Goal: Task Accomplishment & Management: Manage account settings

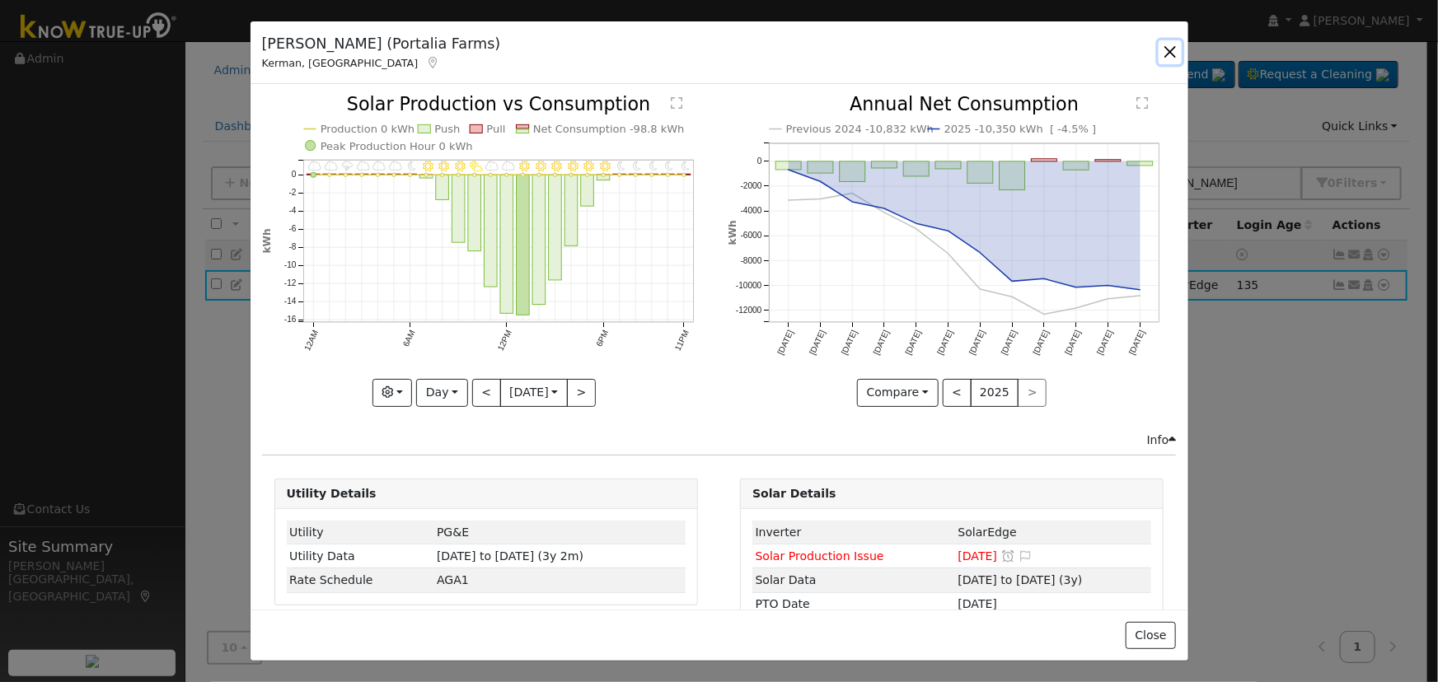
click at [1168, 56] on button "button" at bounding box center [1170, 51] width 23 height 23
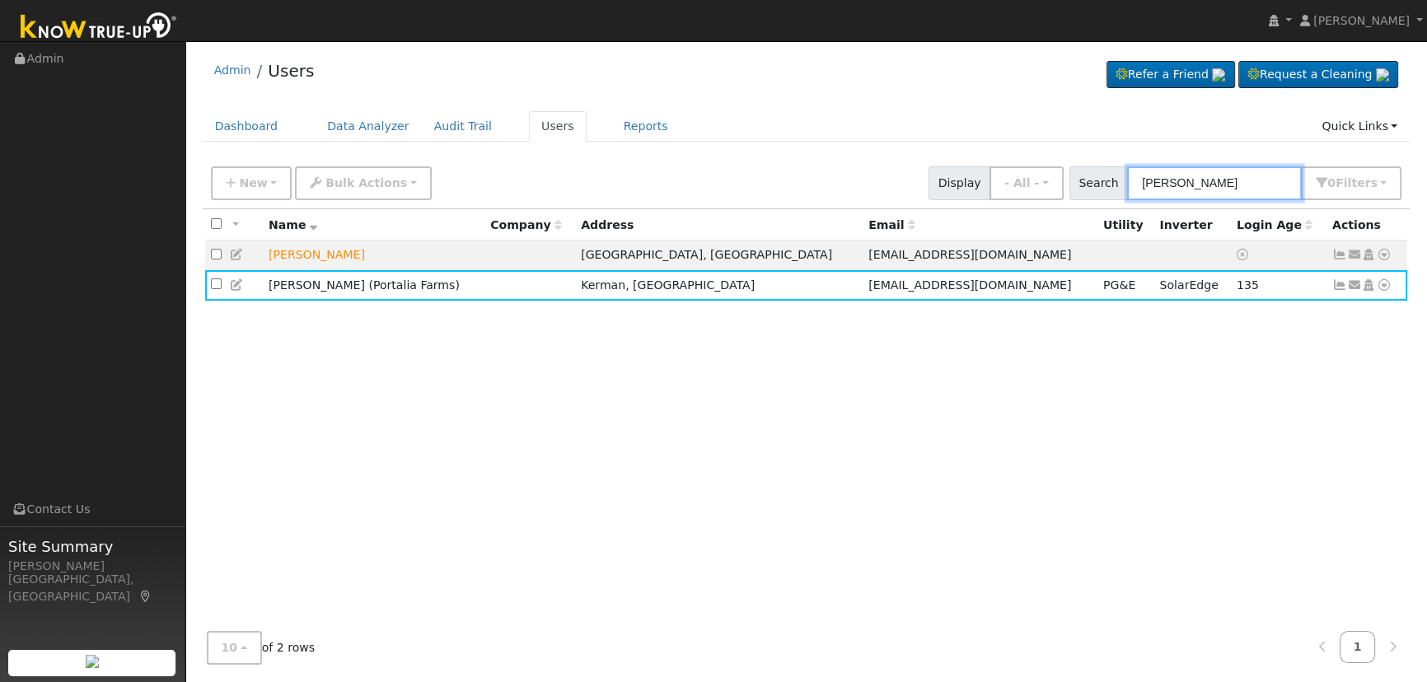
drag, startPoint x: 1129, startPoint y: 166, endPoint x: 989, endPoint y: 150, distance: 141.1
click at [1006, 149] on div "Admin Users Refer a Friend Request a Cleaning" at bounding box center [806, 363] width 1225 height 628
paste input "[PERSON_NAME]"
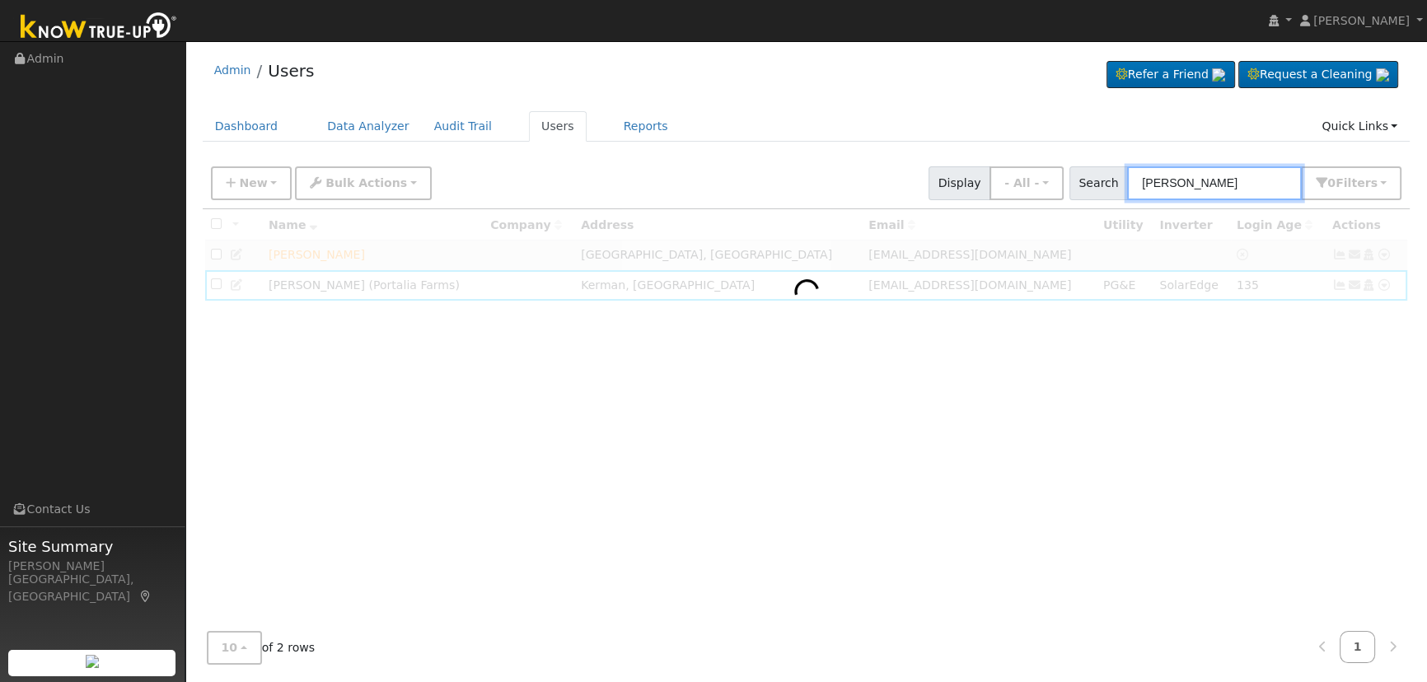
click at [1198, 173] on input "[PERSON_NAME]" at bounding box center [1214, 183] width 175 height 34
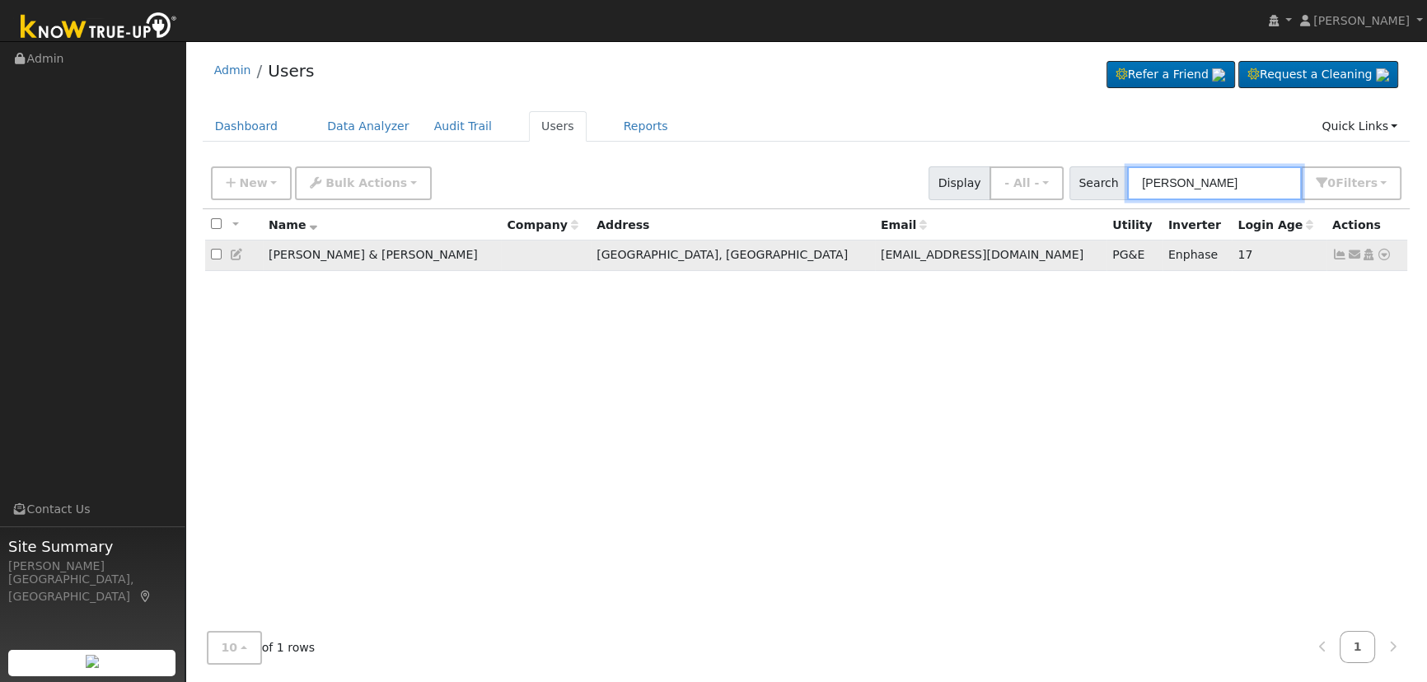
type input "[PERSON_NAME]"
click at [1338, 257] on icon at bounding box center [1339, 255] width 15 height 12
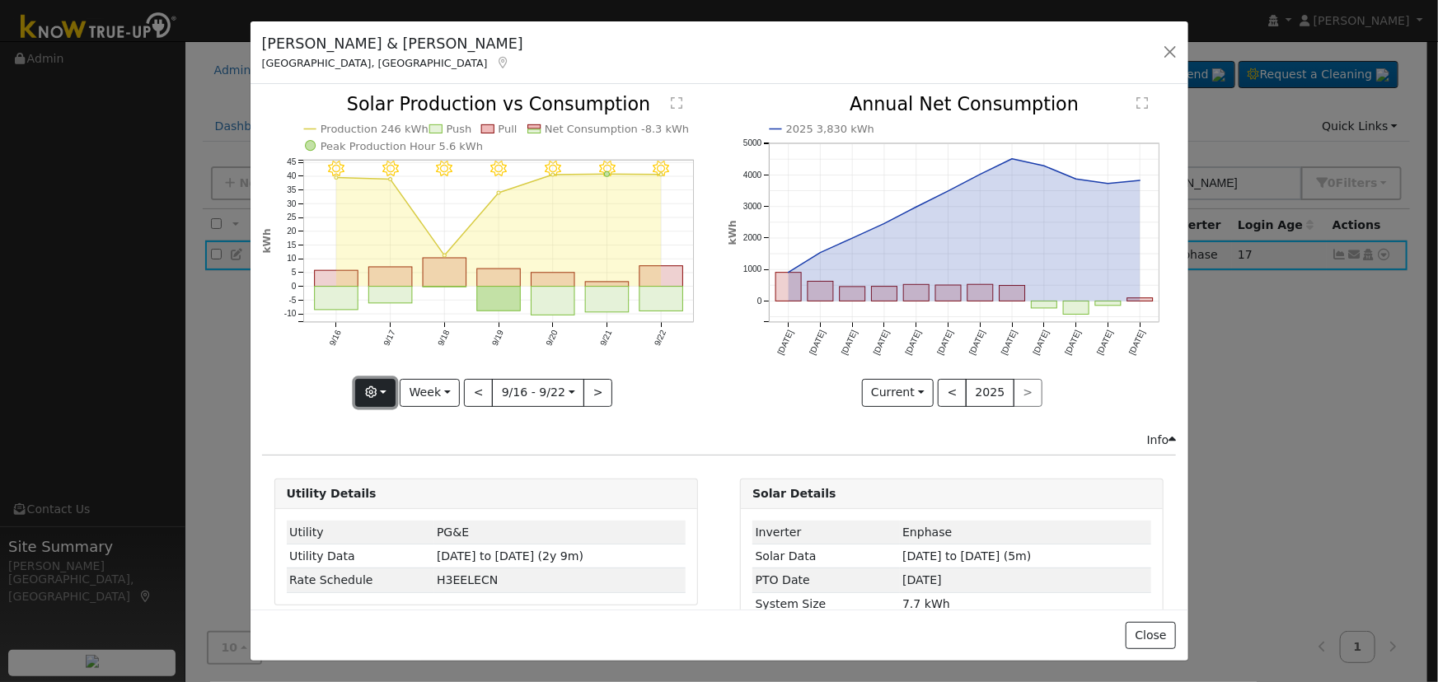
click at [375, 386] on icon "button" at bounding box center [371, 392] width 12 height 12
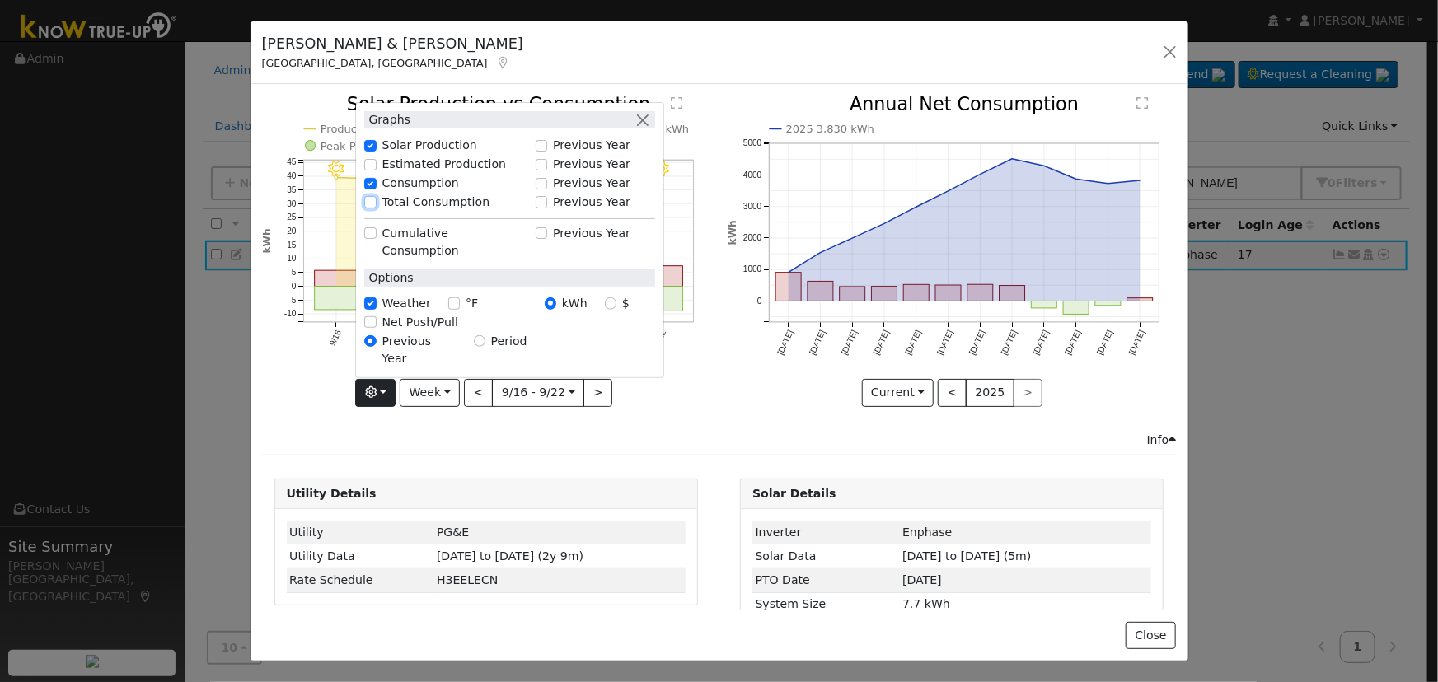
click at [370, 208] on input "Total Consumption" at bounding box center [370, 202] width 12 height 12
checkbox input "true"
click at [646, 129] on button "button" at bounding box center [642, 119] width 17 height 17
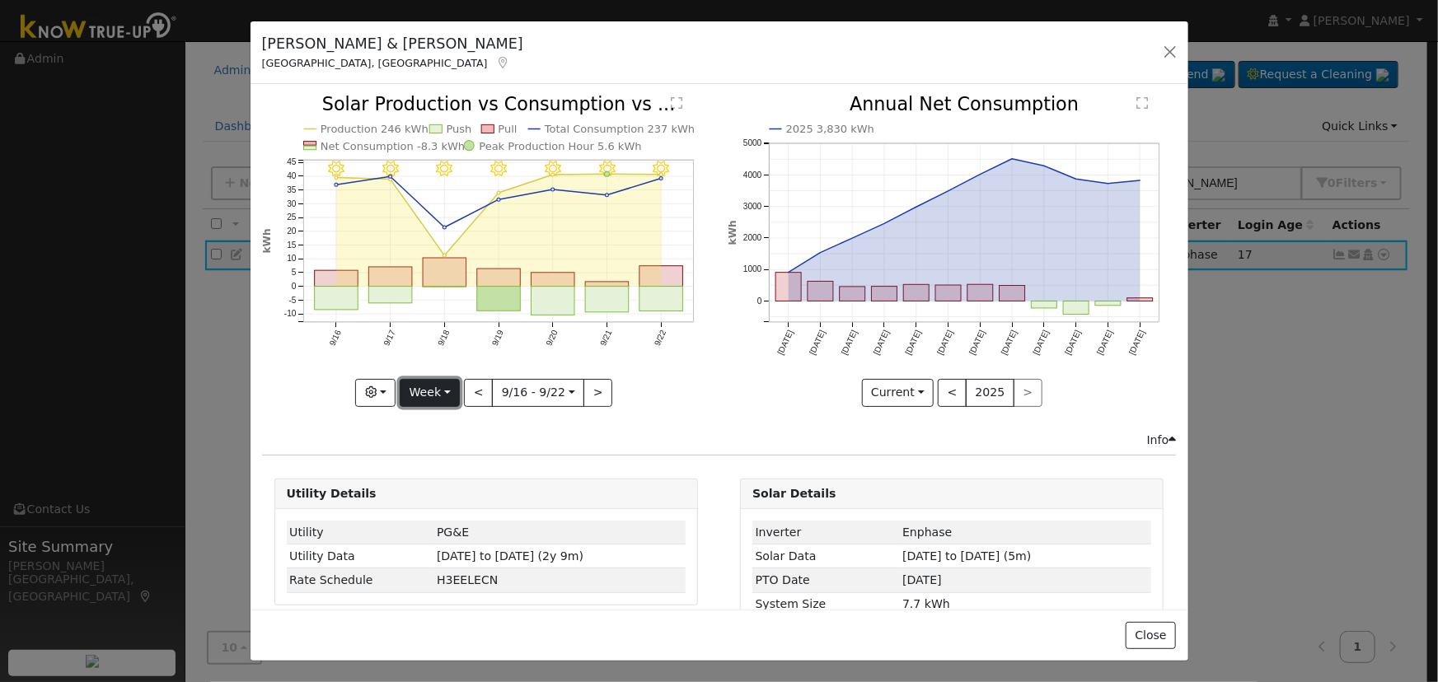
drag, startPoint x: 427, startPoint y: 382, endPoint x: 433, endPoint y: 388, distance: 9.3
click at [427, 382] on button "Week" at bounding box center [430, 393] width 60 height 28
click at [450, 470] on link "Month" at bounding box center [457, 472] width 115 height 23
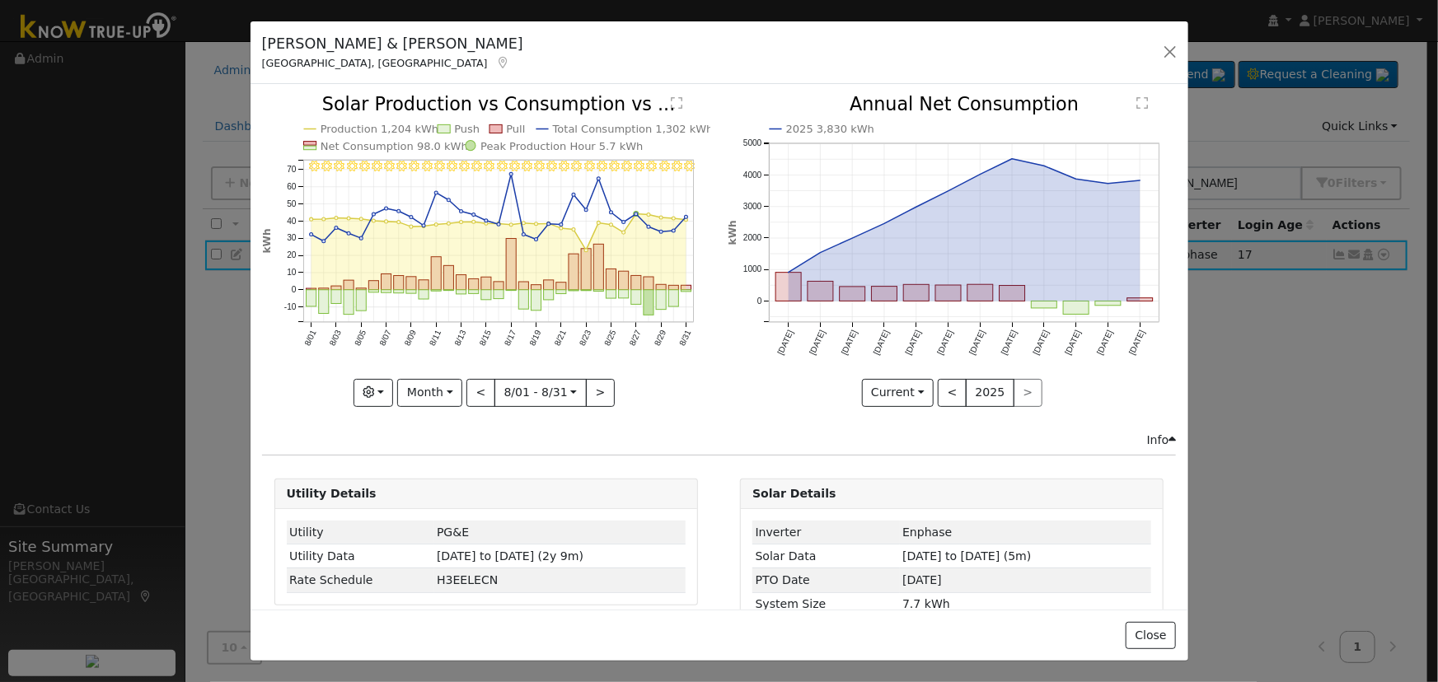
click at [672, 432] on div "Info" at bounding box center [719, 440] width 932 height 17
click at [419, 383] on button "Month" at bounding box center [429, 393] width 65 height 28
click at [363, 419] on div "8/31 - Clear 8/30 - Clear 8/29 - Clear 8/28 - Clear 8/27 - Clear 8/26 - Clear 8…" at bounding box center [486, 263] width 466 height 335
click at [370, 386] on icon "button" at bounding box center [369, 392] width 12 height 12
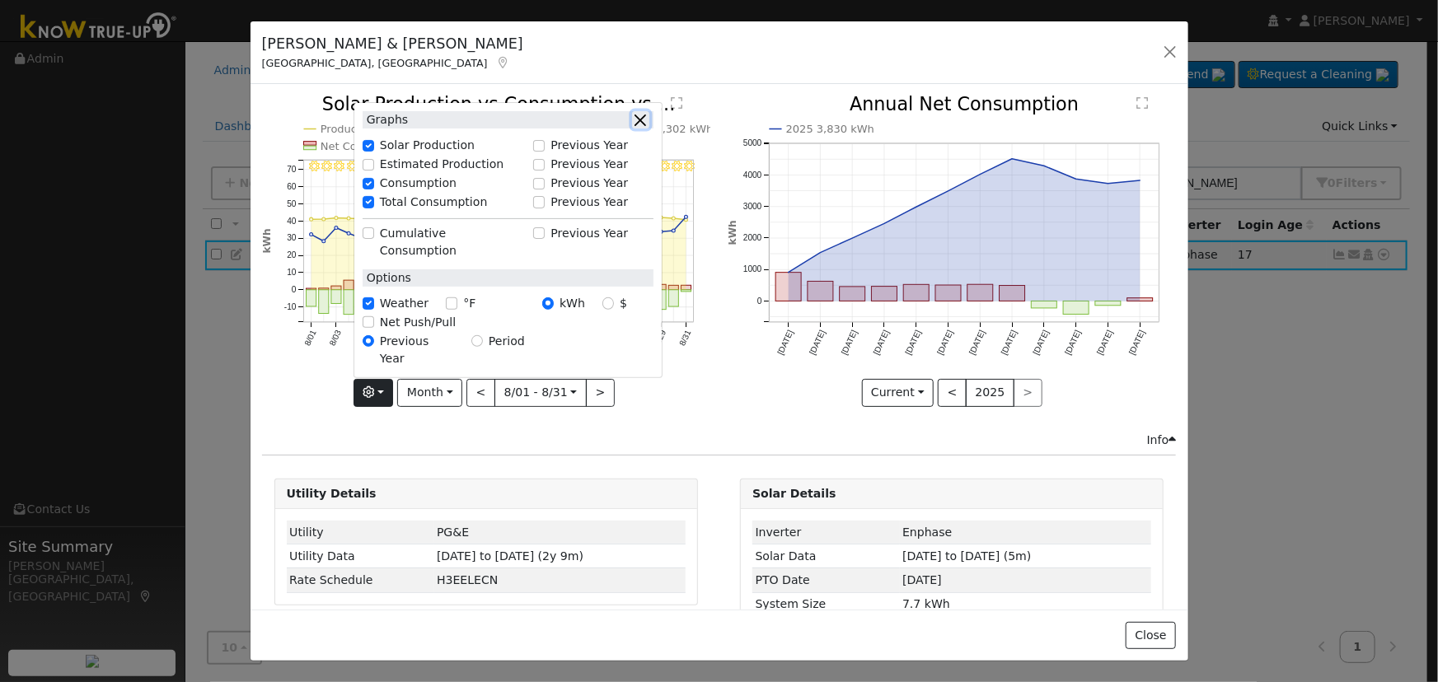
click at [642, 129] on button "button" at bounding box center [640, 119] width 17 height 17
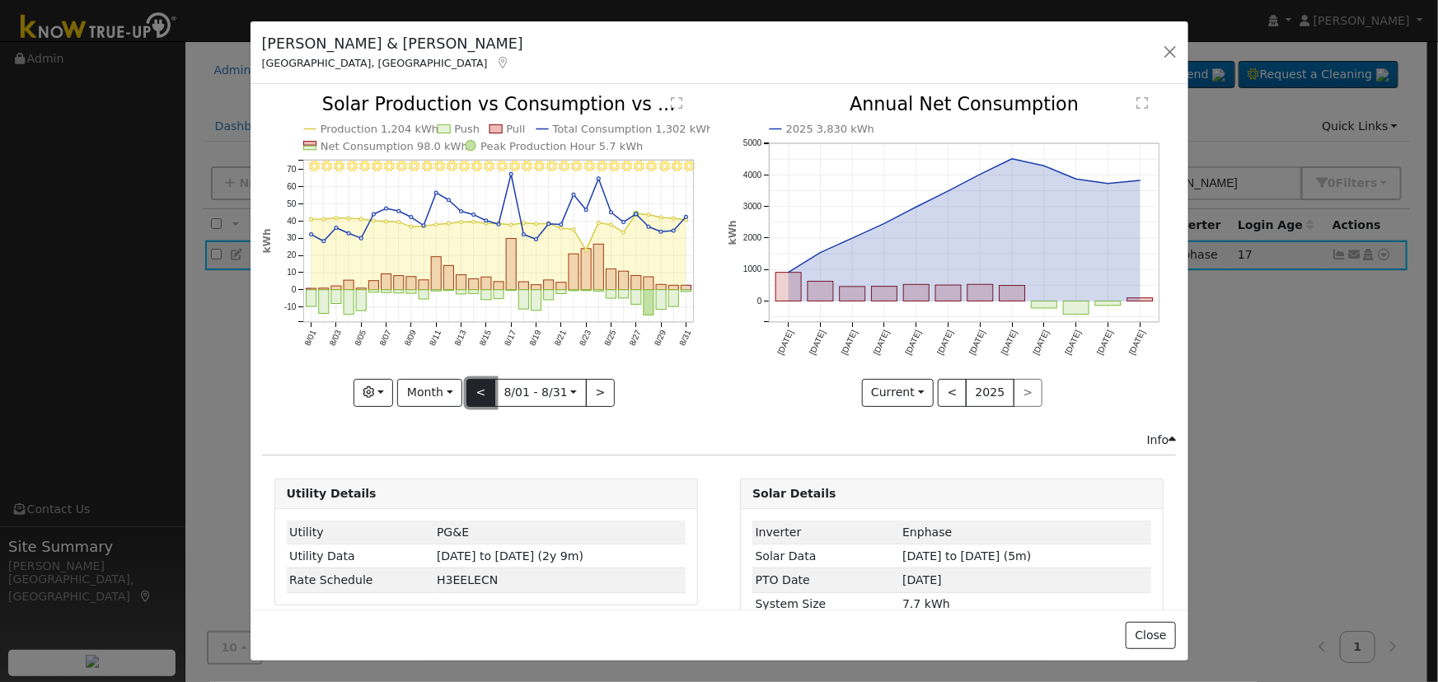
click at [483, 393] on button "<" at bounding box center [480, 393] width 29 height 28
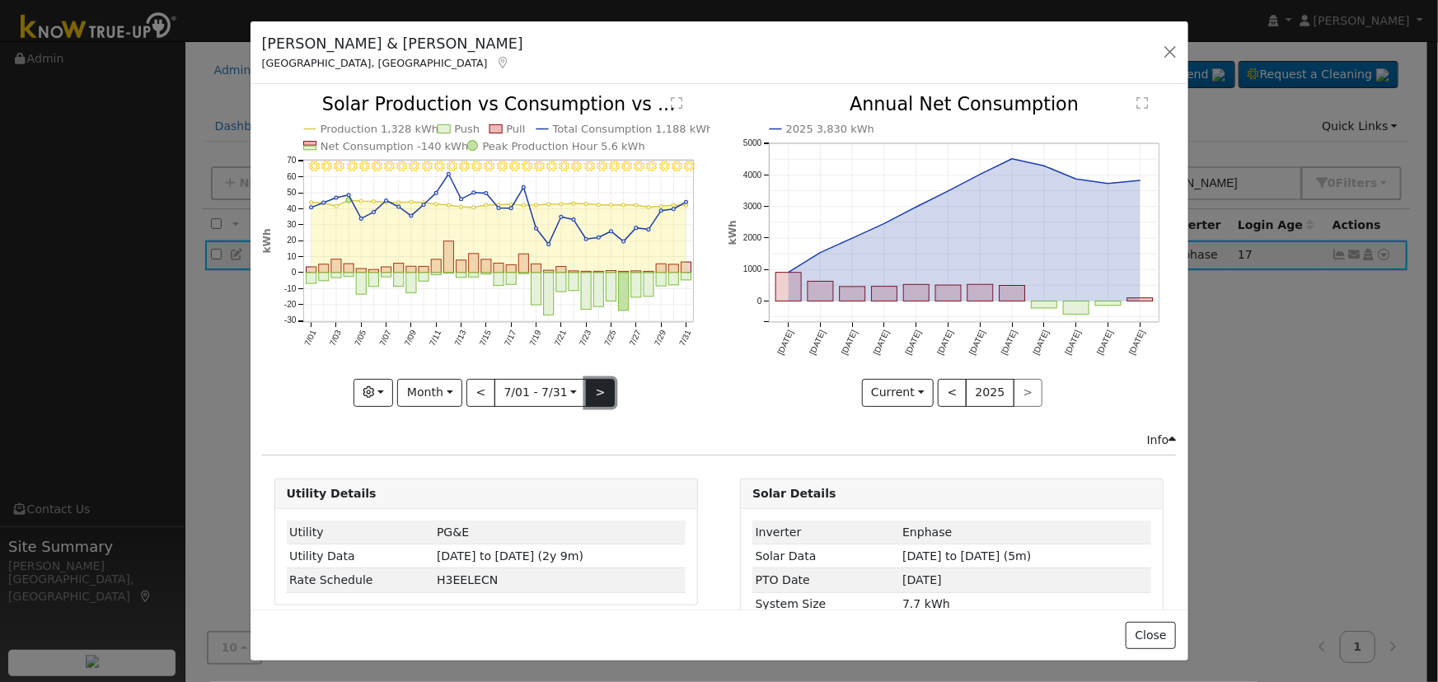
click at [586, 393] on button ">" at bounding box center [600, 393] width 29 height 28
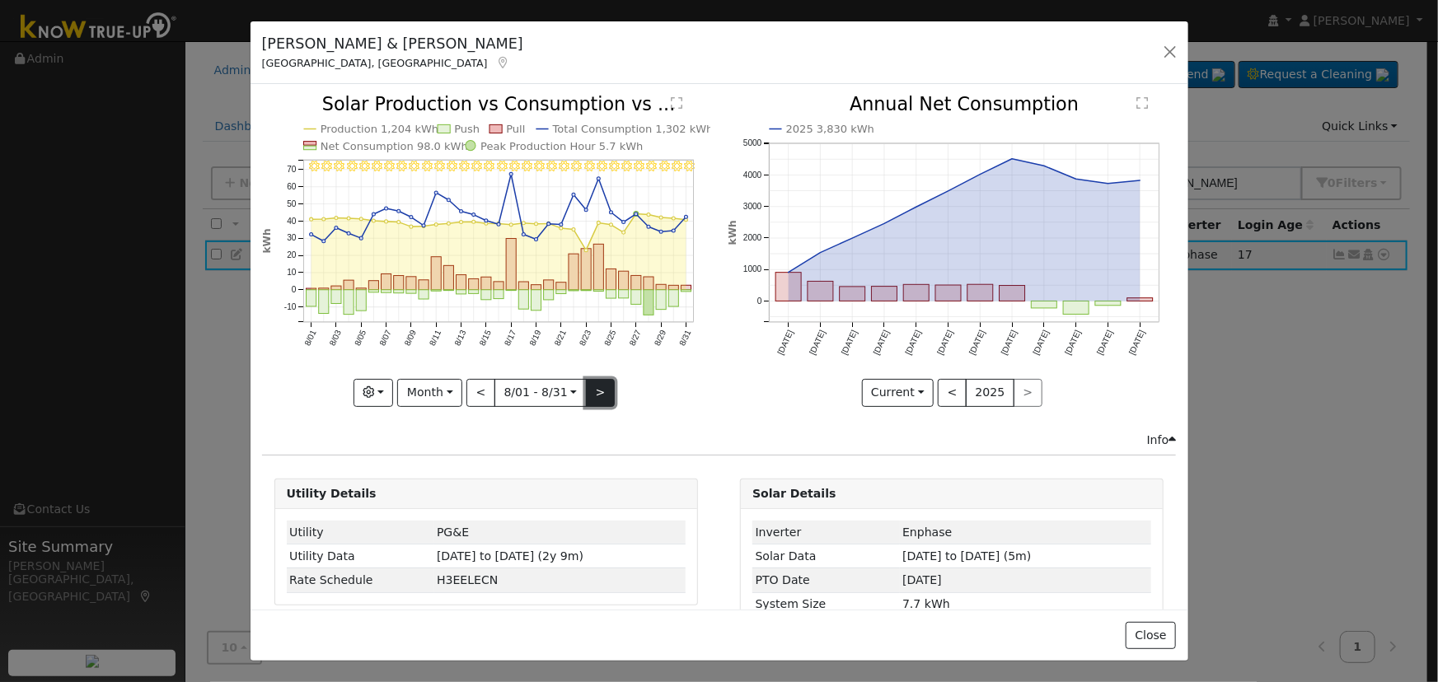
click at [588, 389] on button ">" at bounding box center [600, 393] width 29 height 28
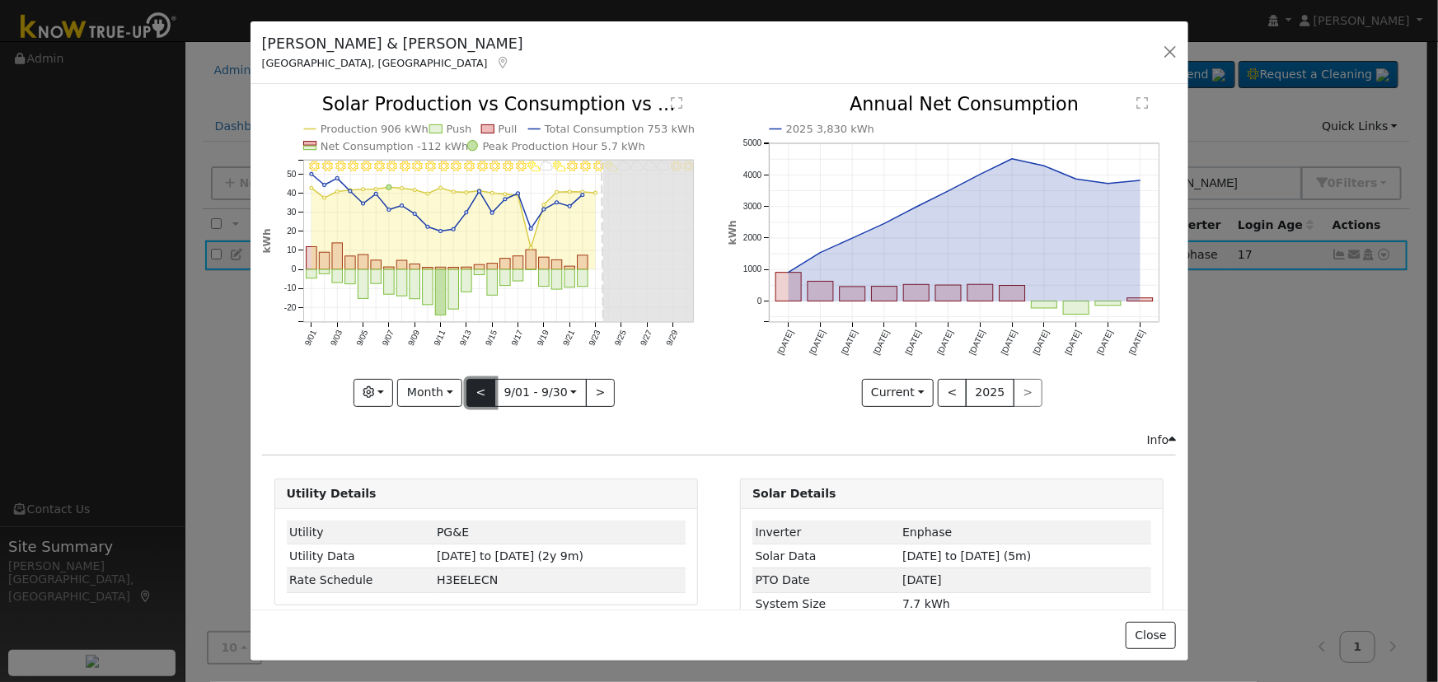
click at [486, 379] on button "<" at bounding box center [480, 393] width 29 height 28
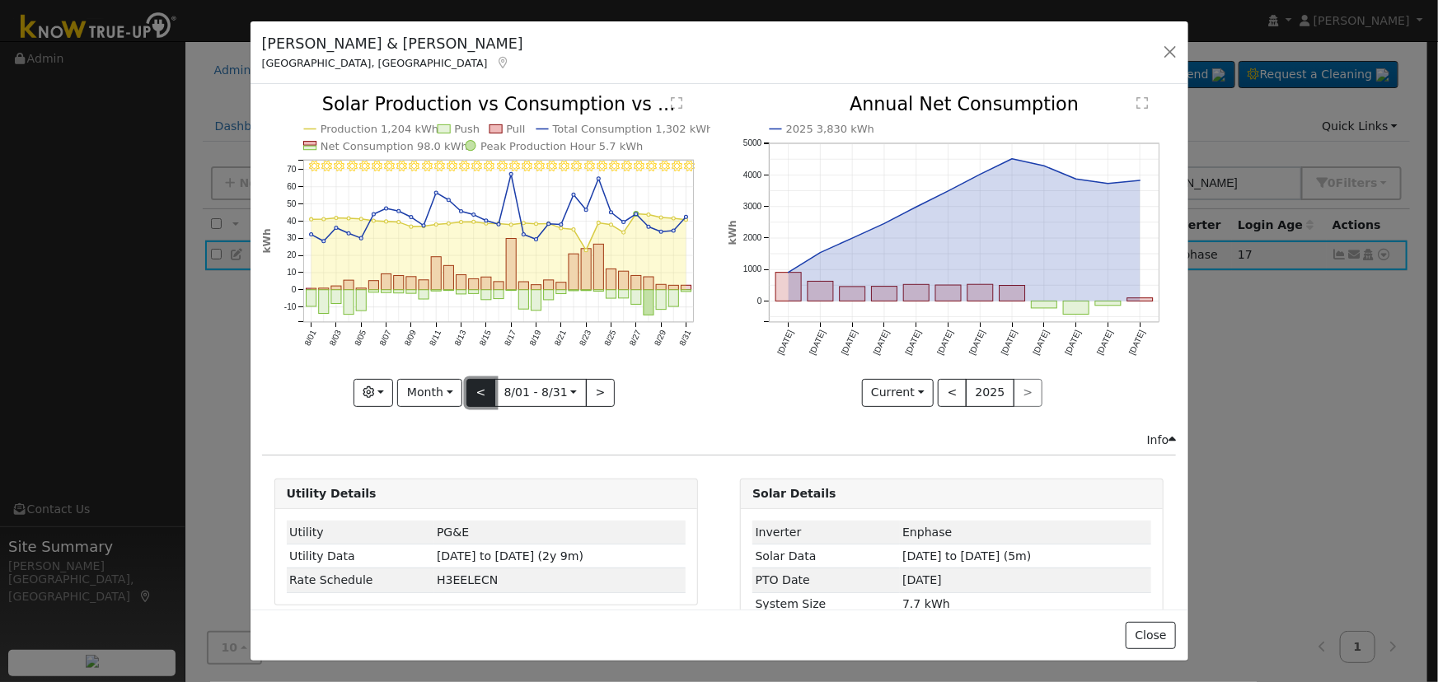
click at [475, 394] on button "<" at bounding box center [480, 393] width 29 height 28
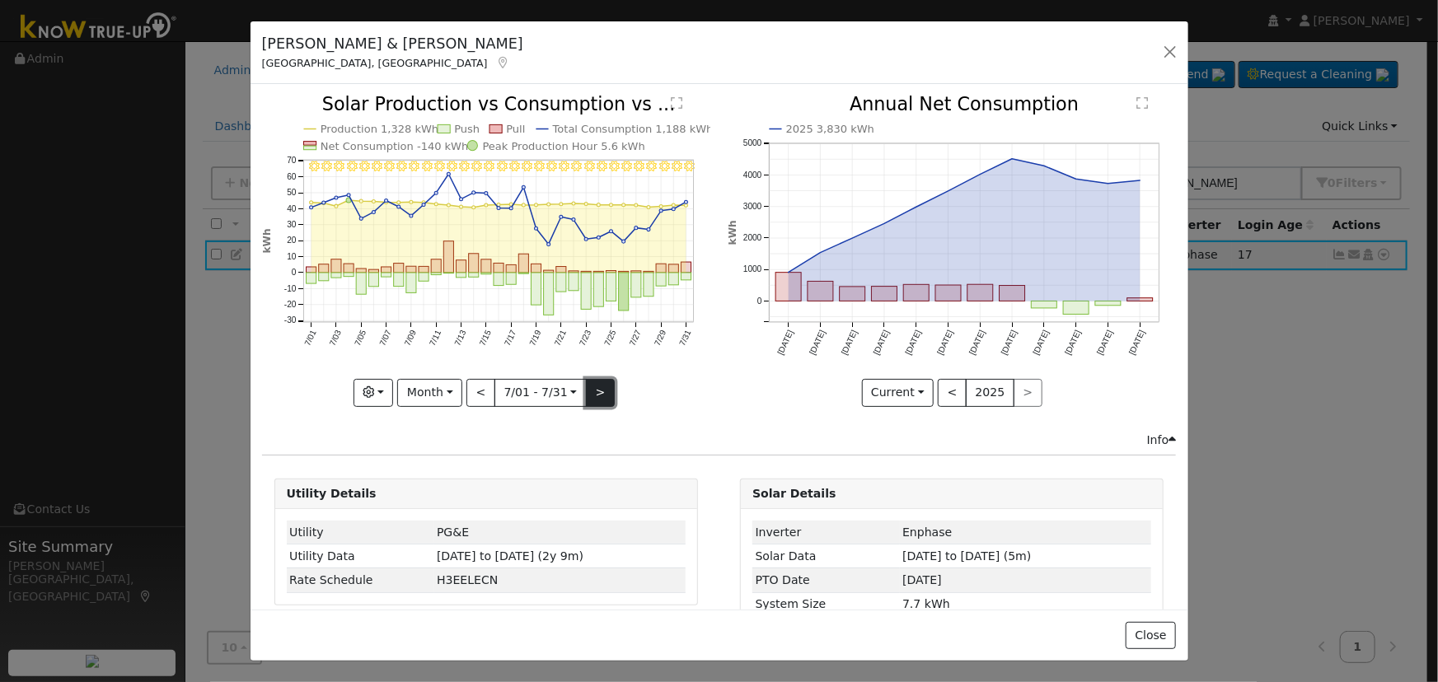
click at [588, 392] on button ">" at bounding box center [600, 393] width 29 height 28
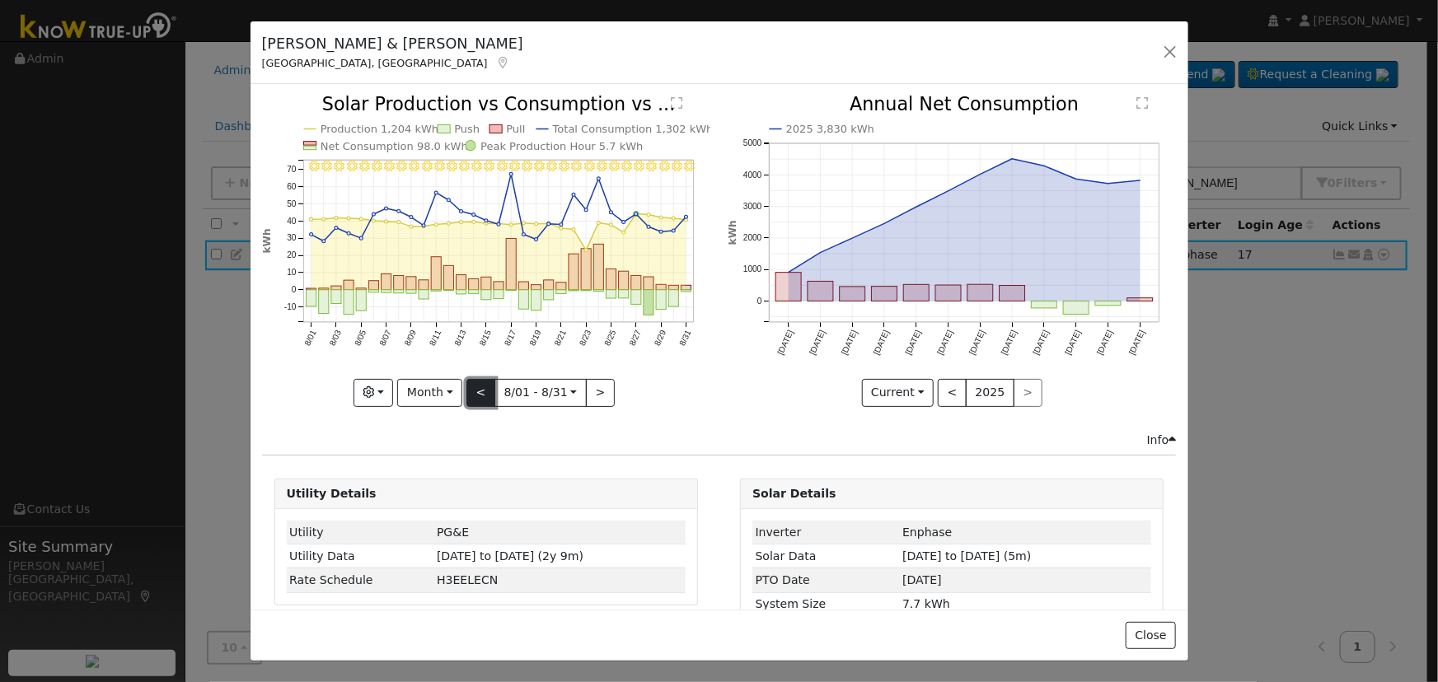
click at [478, 386] on button "<" at bounding box center [480, 393] width 29 height 28
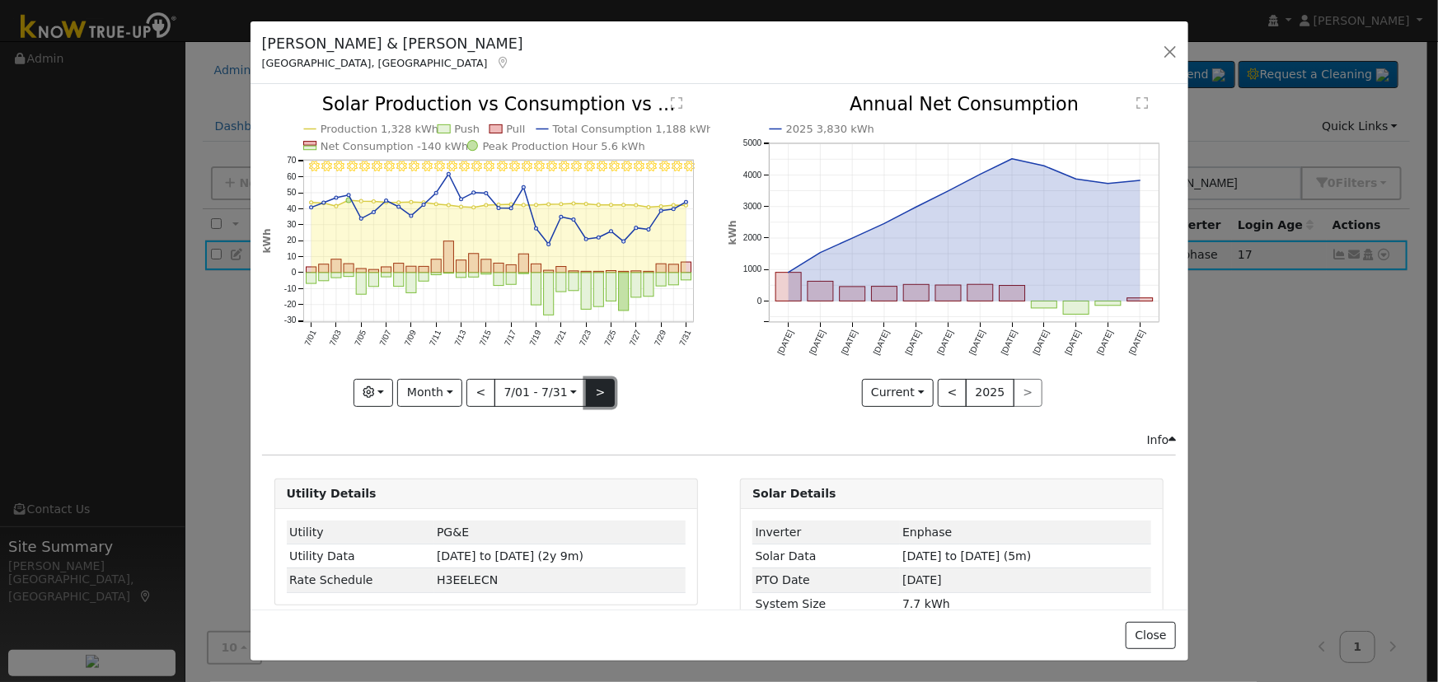
click at [592, 393] on button ">" at bounding box center [600, 393] width 29 height 28
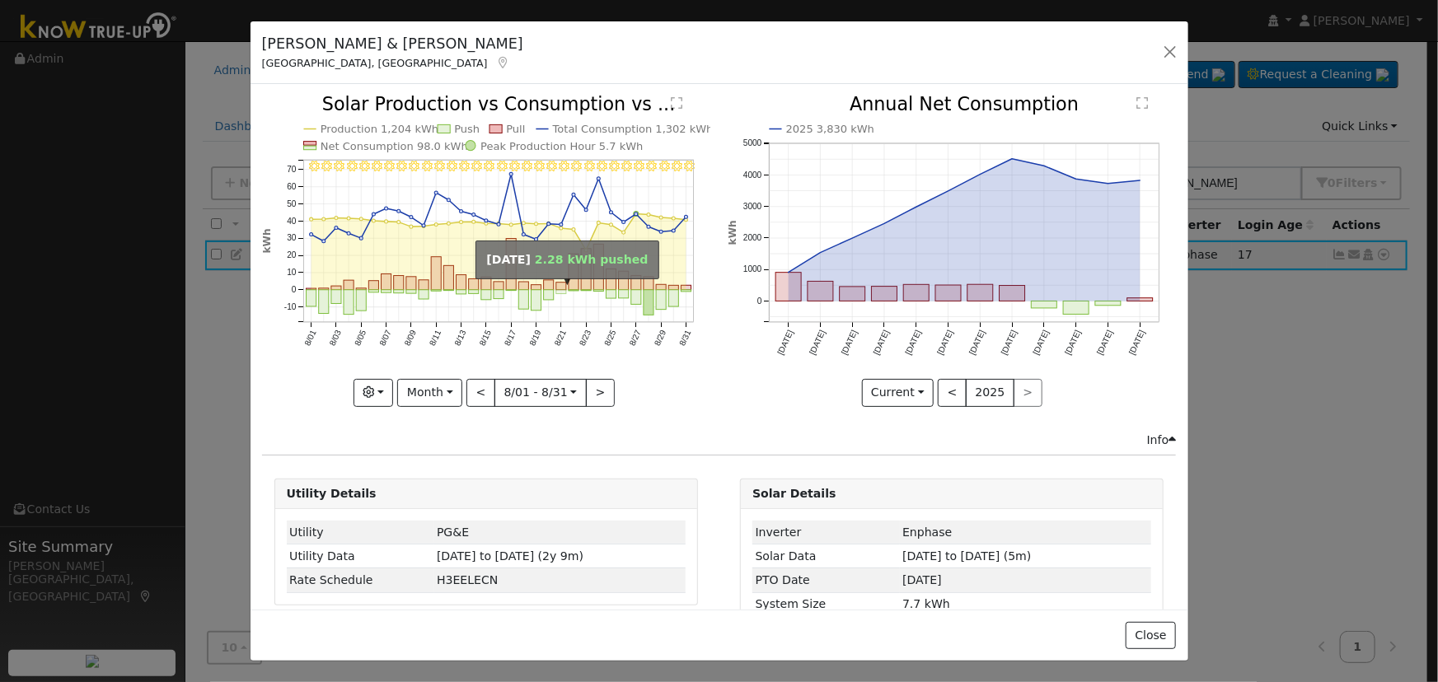
click at [557, 290] on rect "onclick=""" at bounding box center [561, 292] width 10 height 4
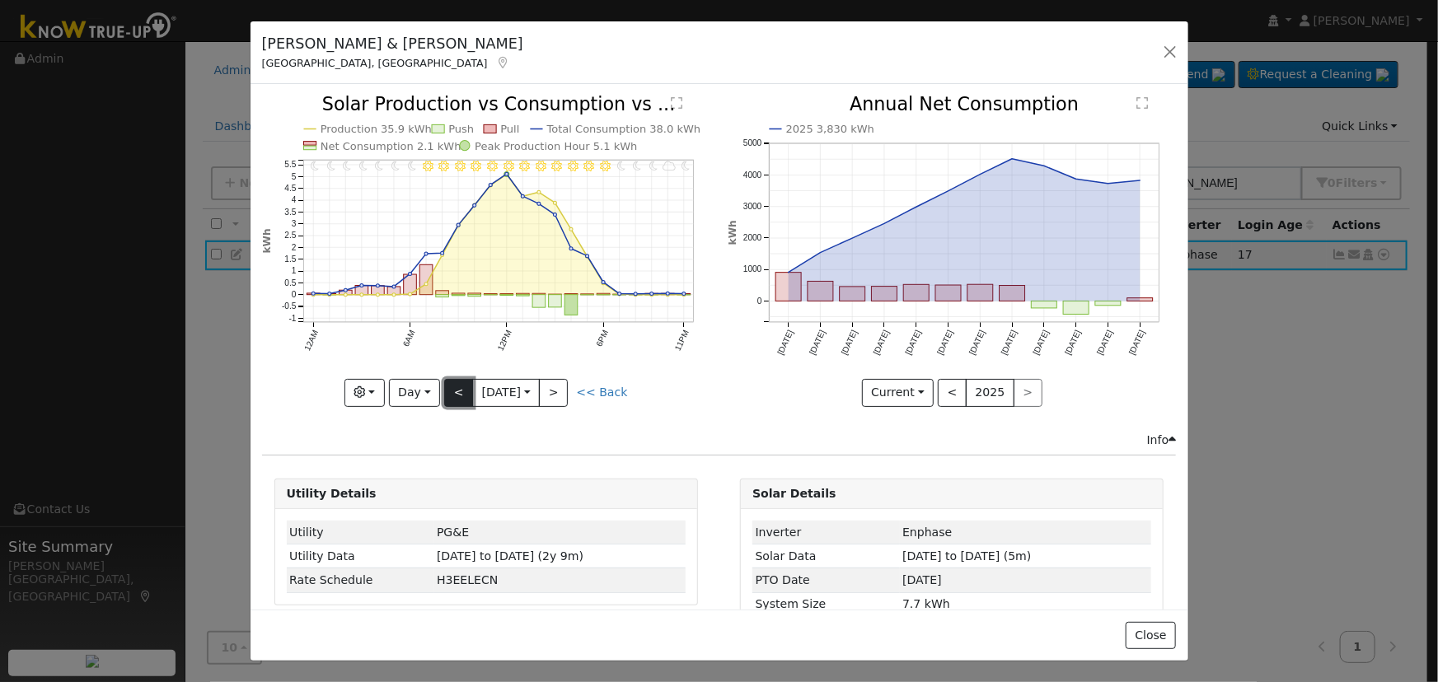
click at [451, 389] on button "<" at bounding box center [458, 393] width 29 height 28
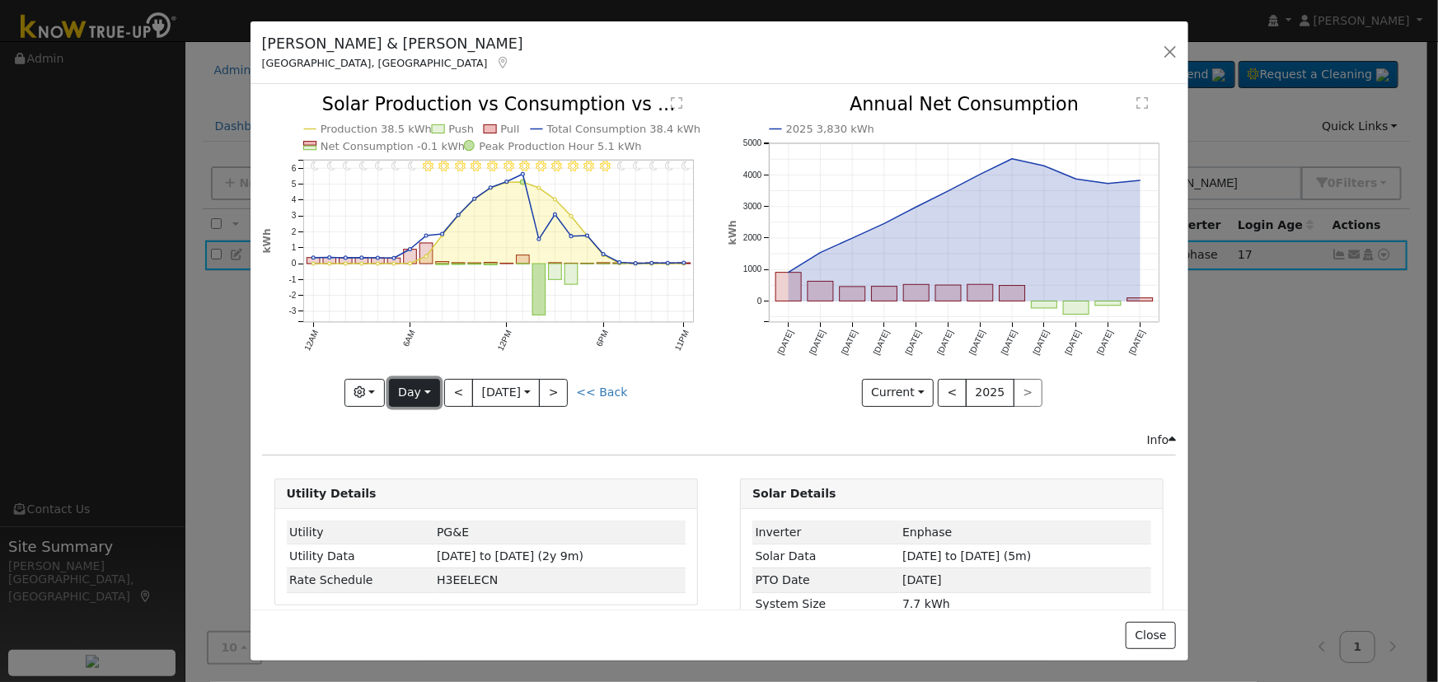
click at [414, 392] on button "Day" at bounding box center [414, 393] width 51 height 28
click at [445, 461] on link "Month" at bounding box center [447, 472] width 115 height 23
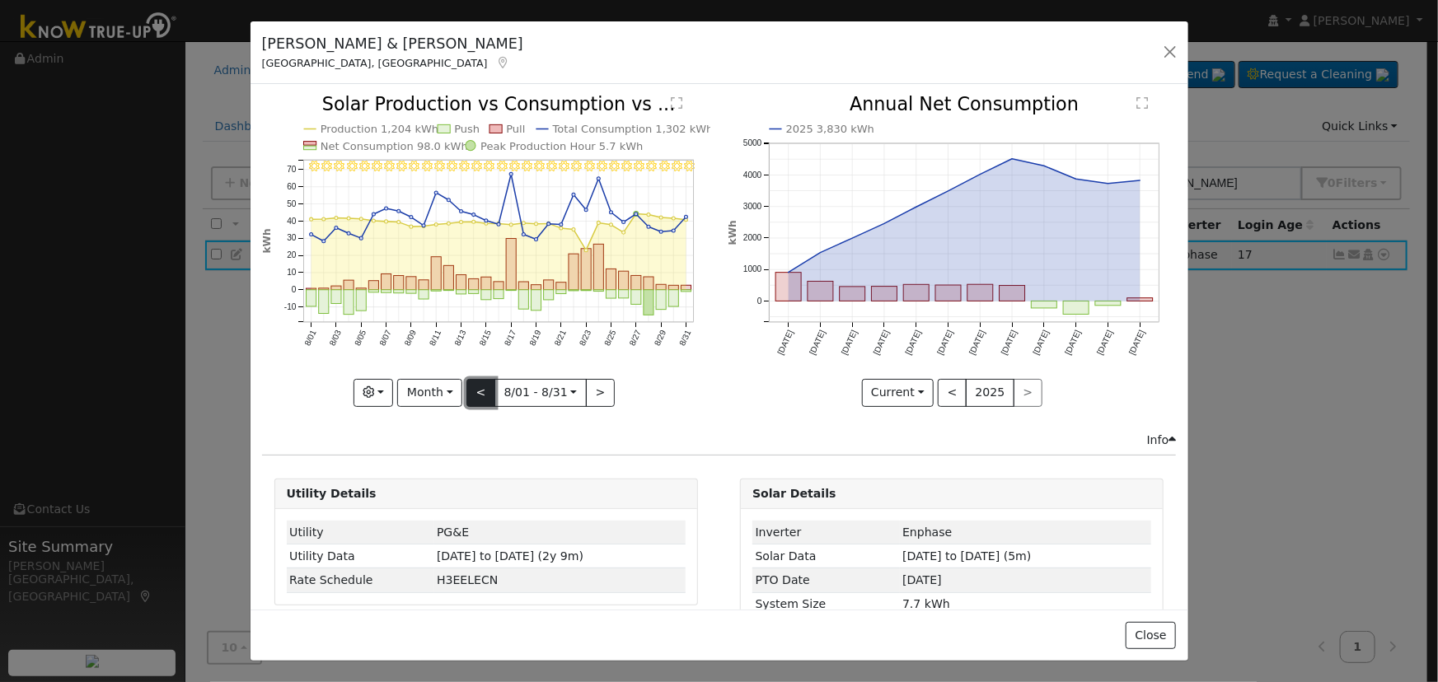
click at [478, 386] on button "<" at bounding box center [480, 393] width 29 height 28
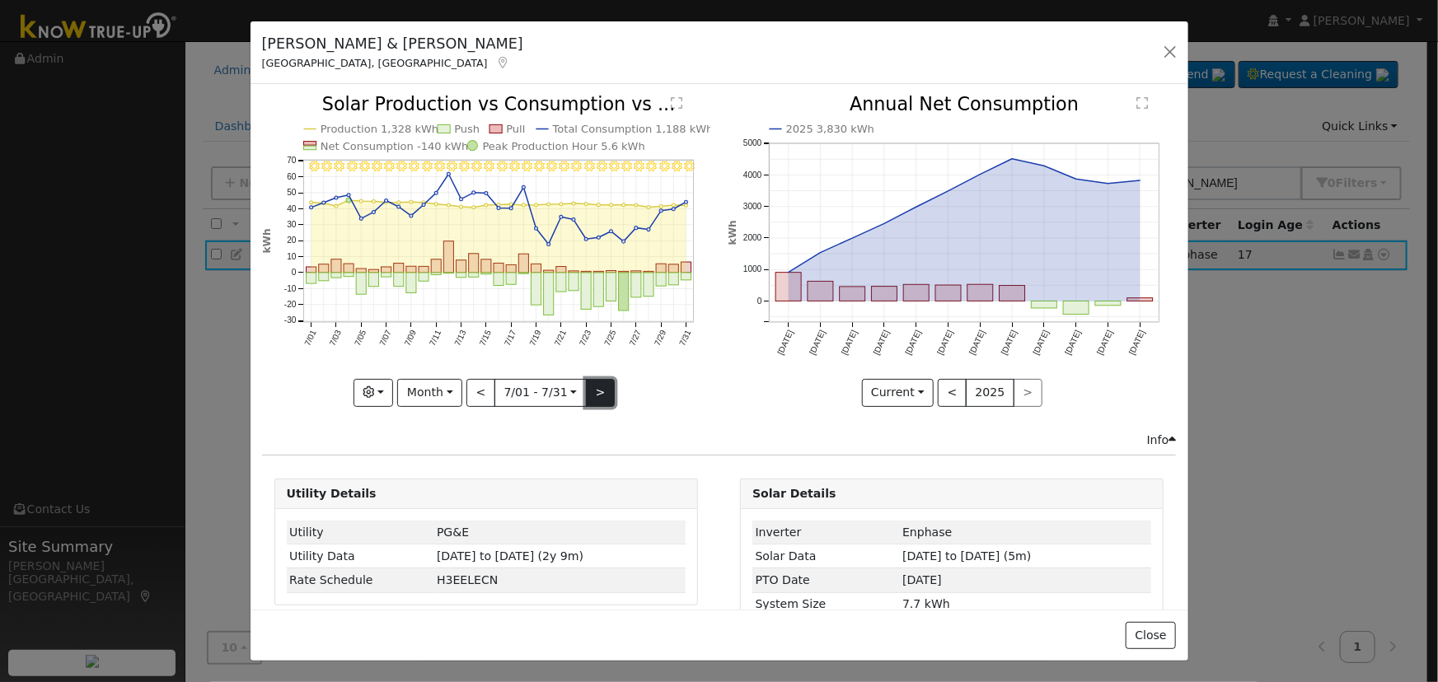
click at [593, 386] on button ">" at bounding box center [600, 393] width 29 height 28
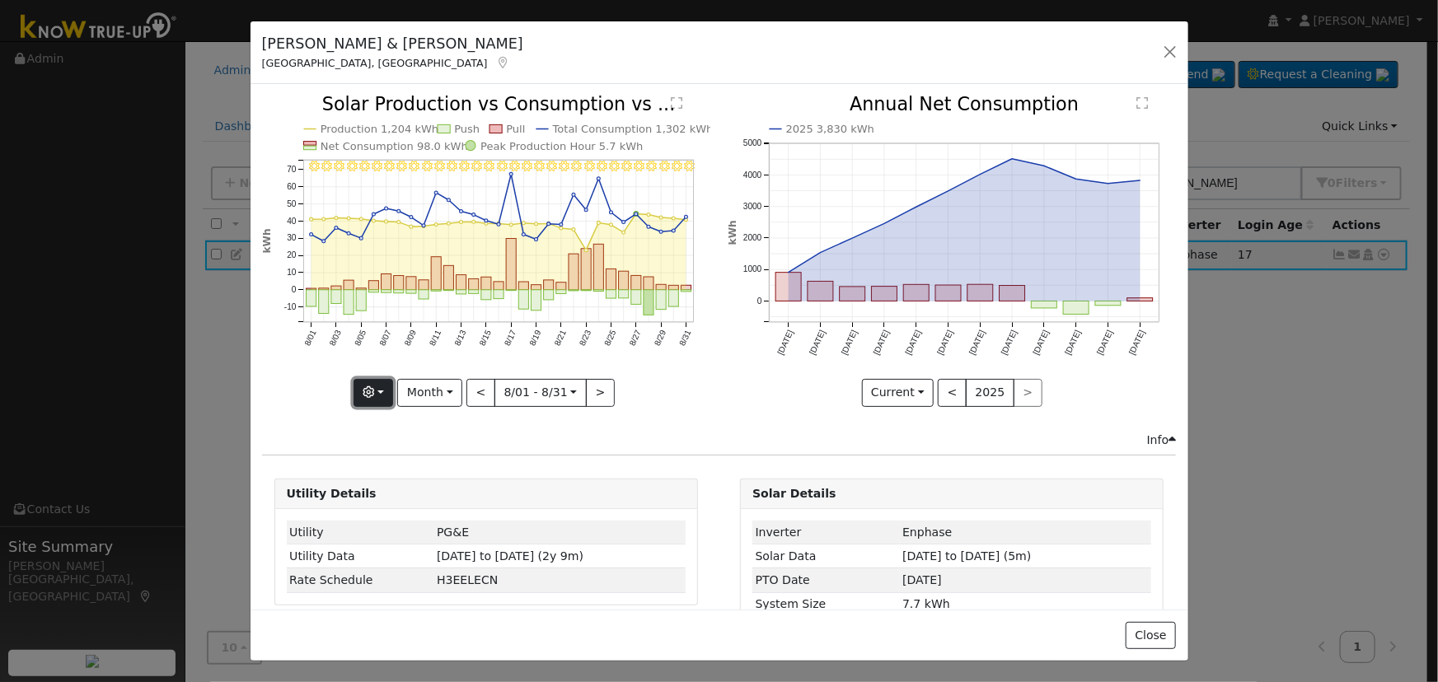
click at [372, 395] on button "button" at bounding box center [374, 393] width 40 height 28
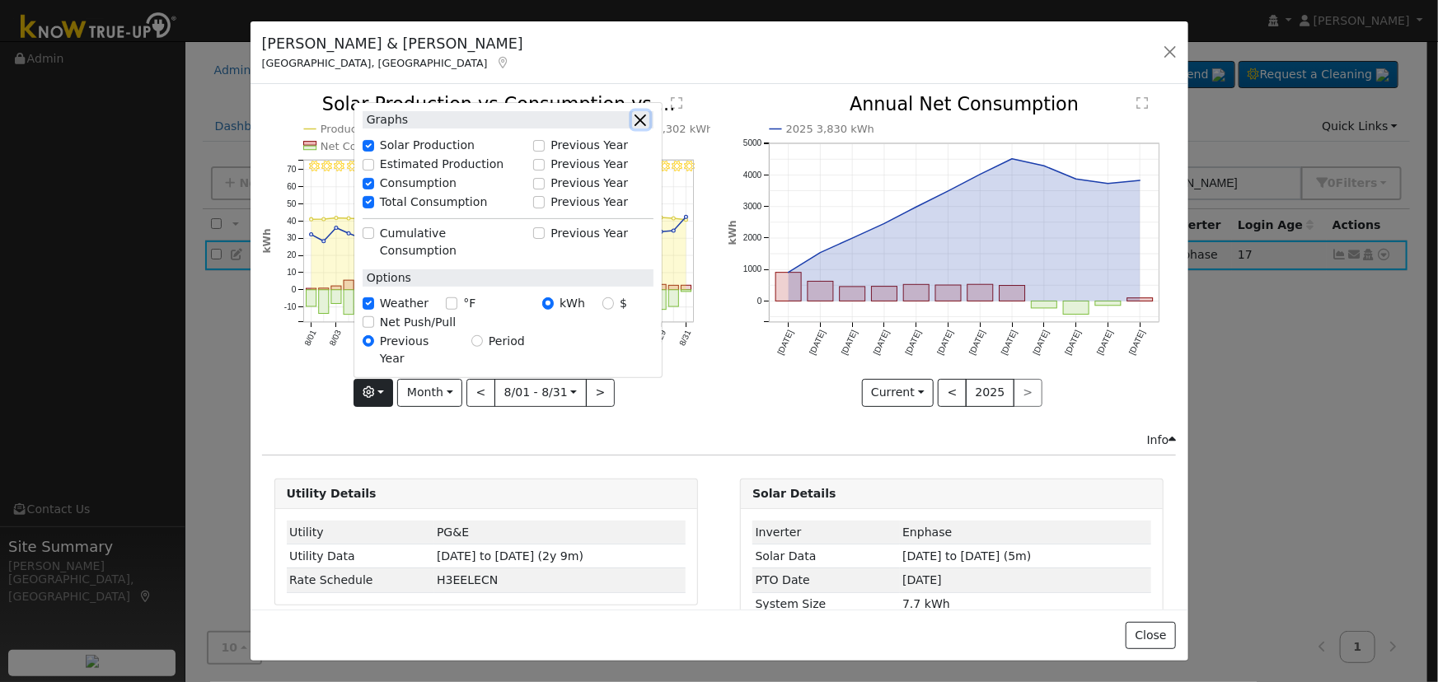
click at [644, 129] on button "button" at bounding box center [640, 119] width 17 height 17
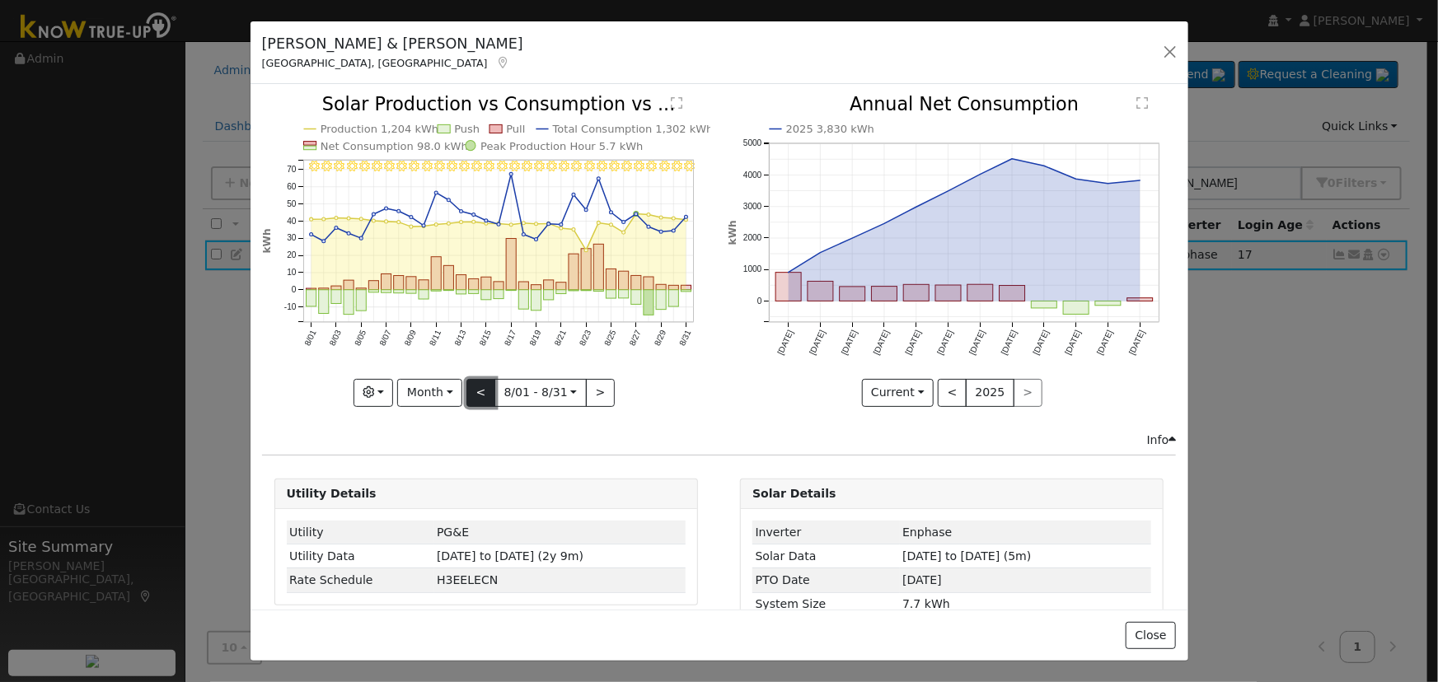
click at [481, 391] on button "<" at bounding box center [480, 393] width 29 height 28
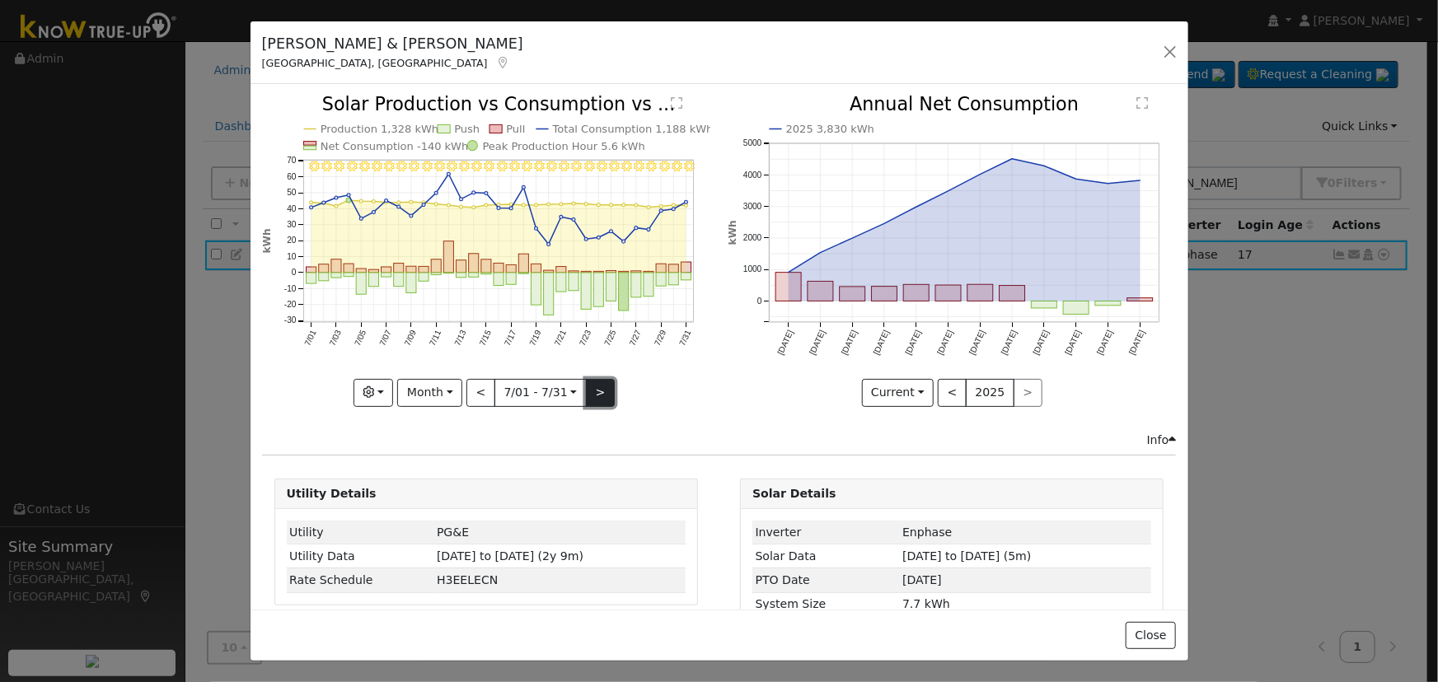
click at [597, 389] on button ">" at bounding box center [600, 393] width 29 height 28
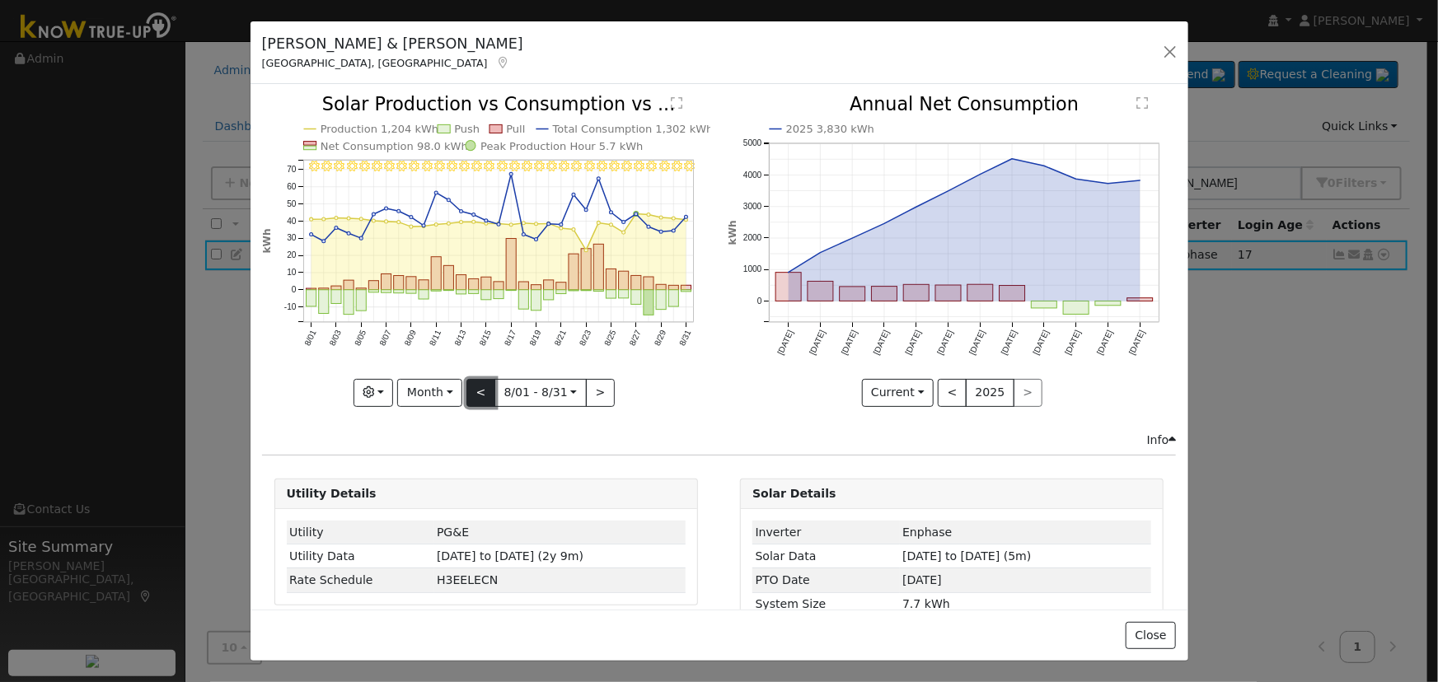
click at [485, 383] on button "<" at bounding box center [480, 393] width 29 height 28
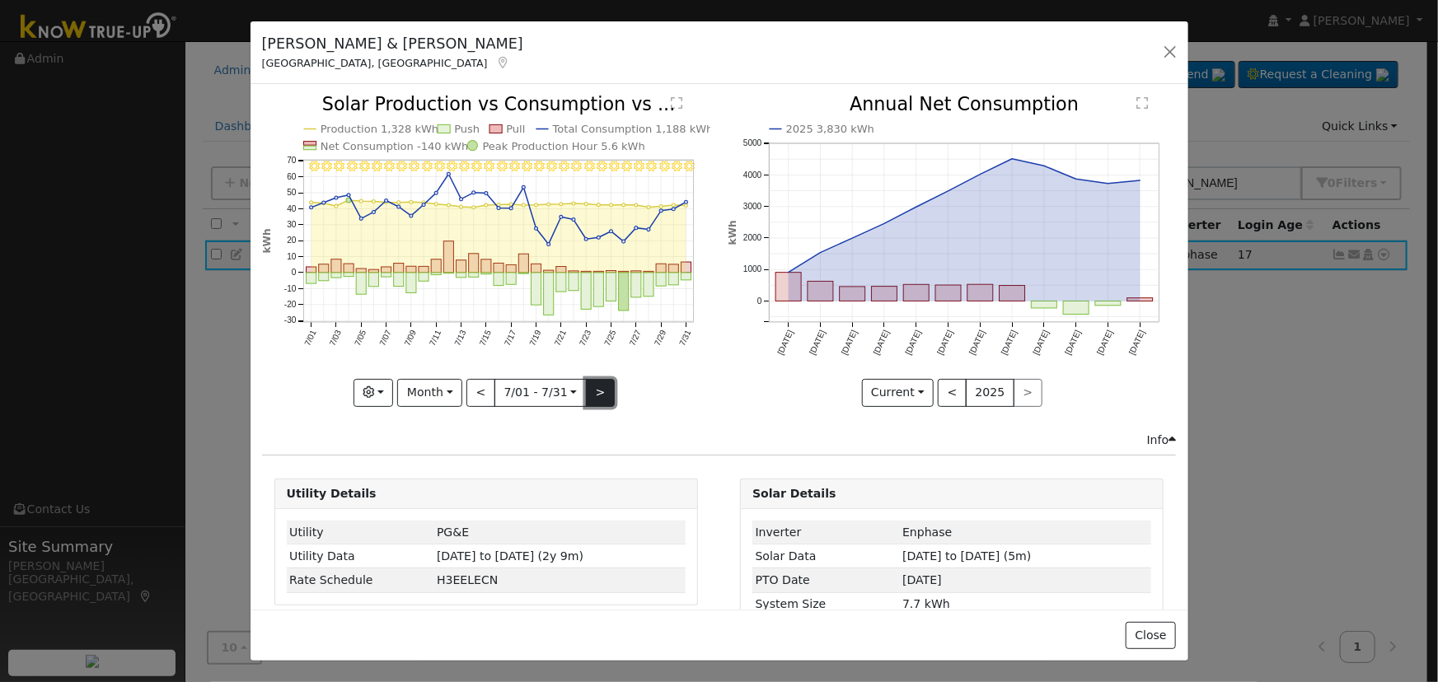
click at [591, 385] on button ">" at bounding box center [600, 393] width 29 height 28
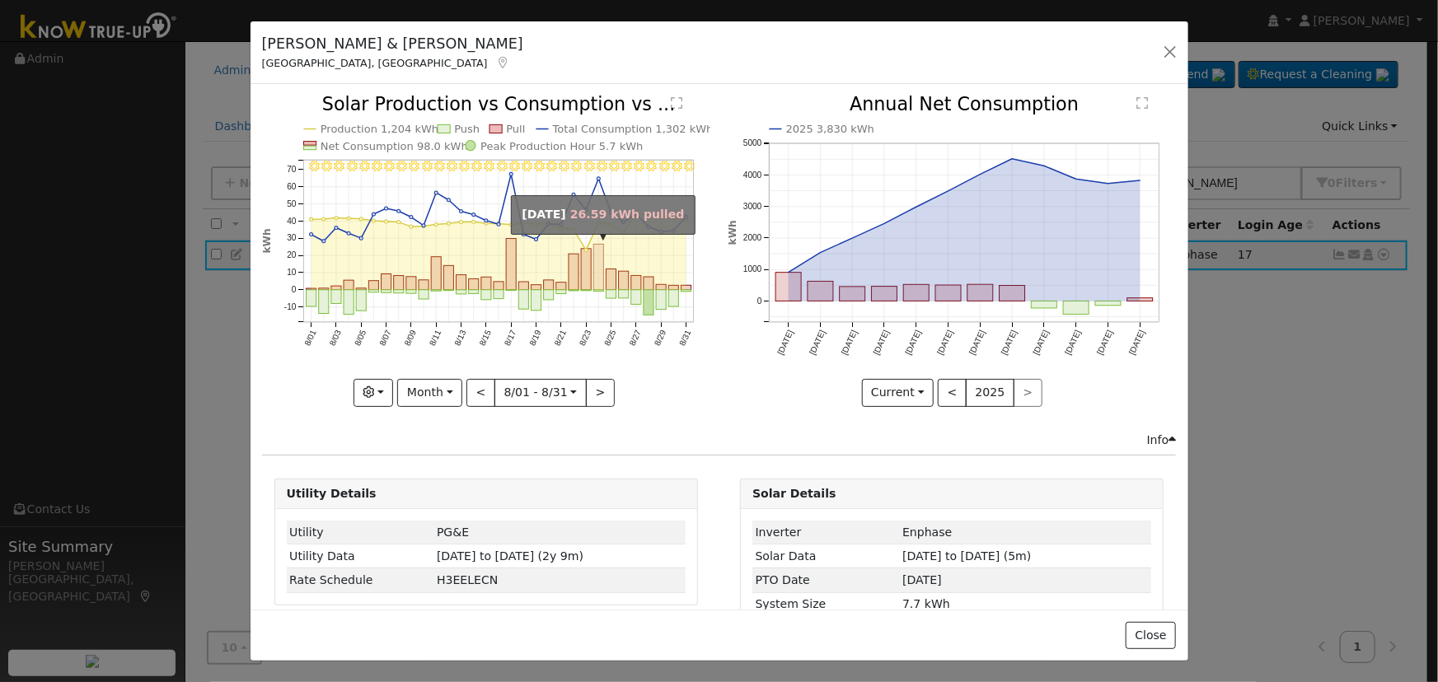
click at [593, 272] on rect "onclick=""" at bounding box center [598, 267] width 10 height 45
type input "[DATE]"
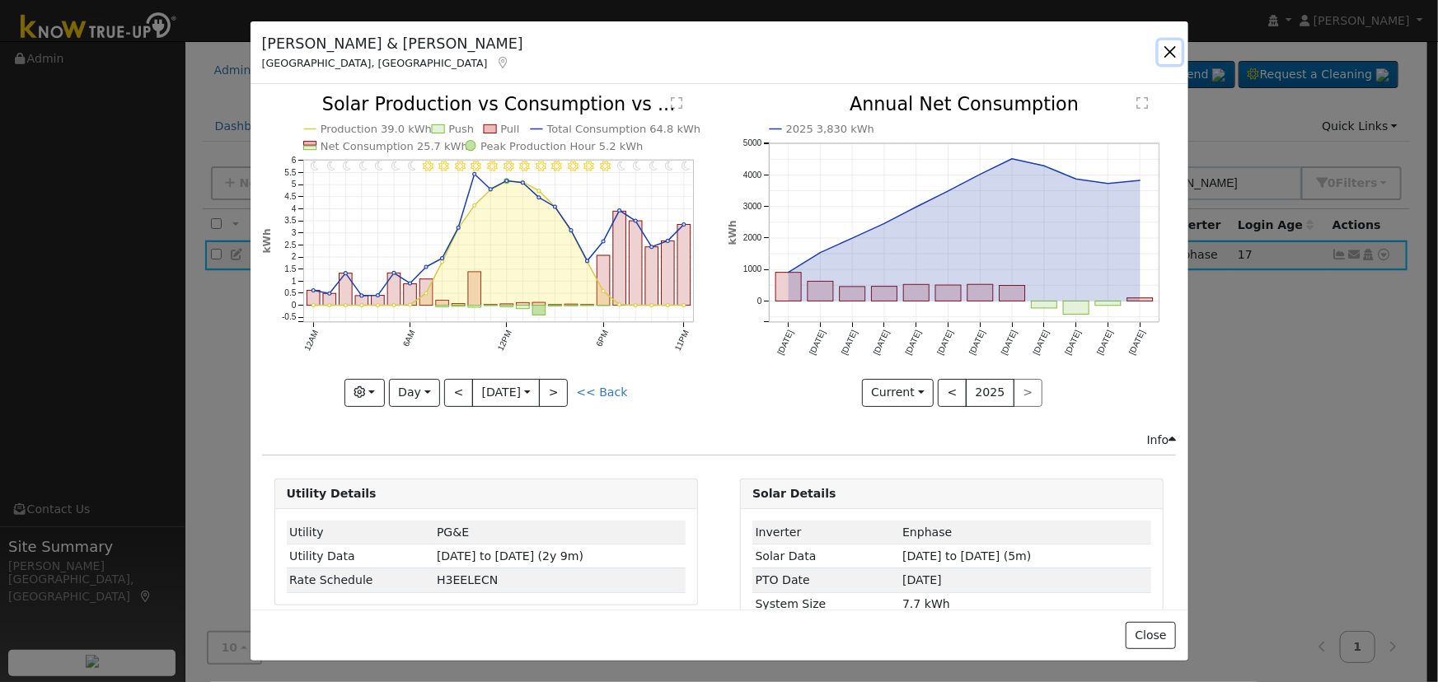
drag, startPoint x: 1170, startPoint y: 44, endPoint x: 1322, endPoint y: 159, distance: 190.0
click at [1170, 45] on button "button" at bounding box center [1170, 51] width 23 height 23
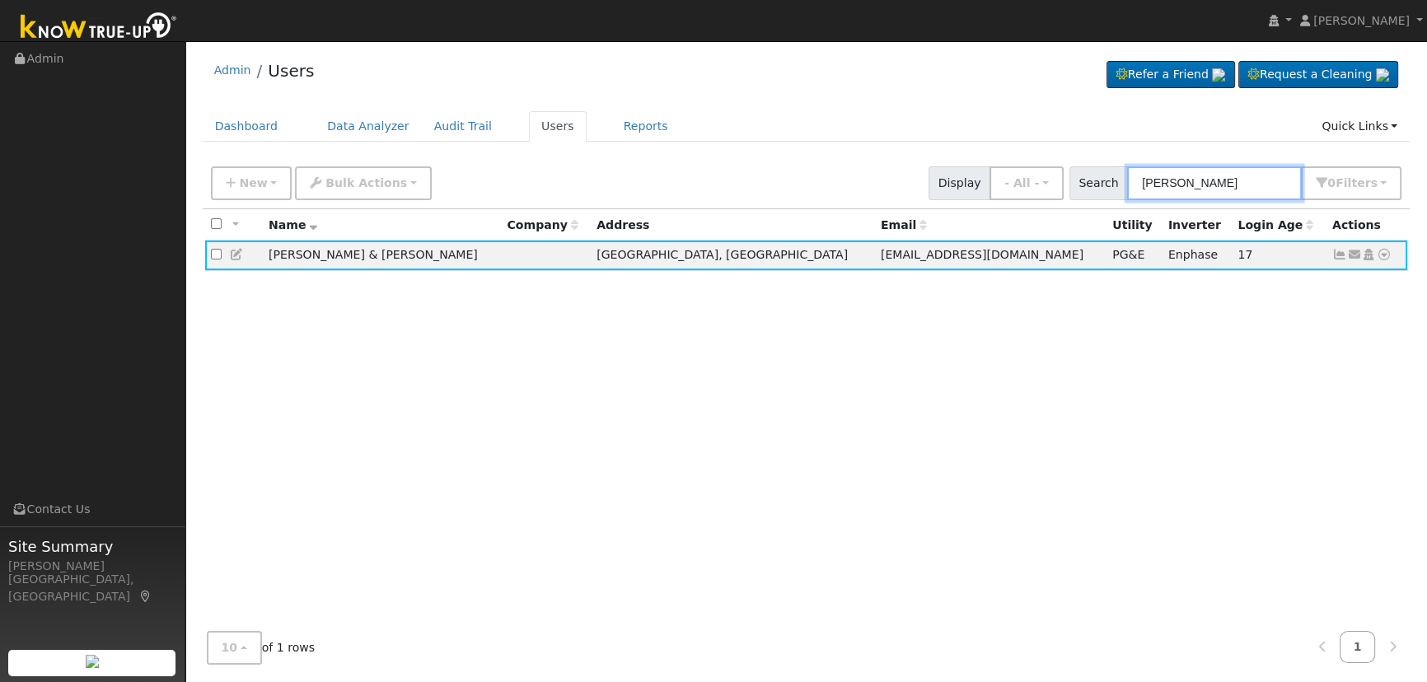
drag, startPoint x: 1154, startPoint y: 176, endPoint x: 1145, endPoint y: 177, distance: 8.4
click at [1145, 177] on input "[PERSON_NAME]" at bounding box center [1214, 183] width 175 height 34
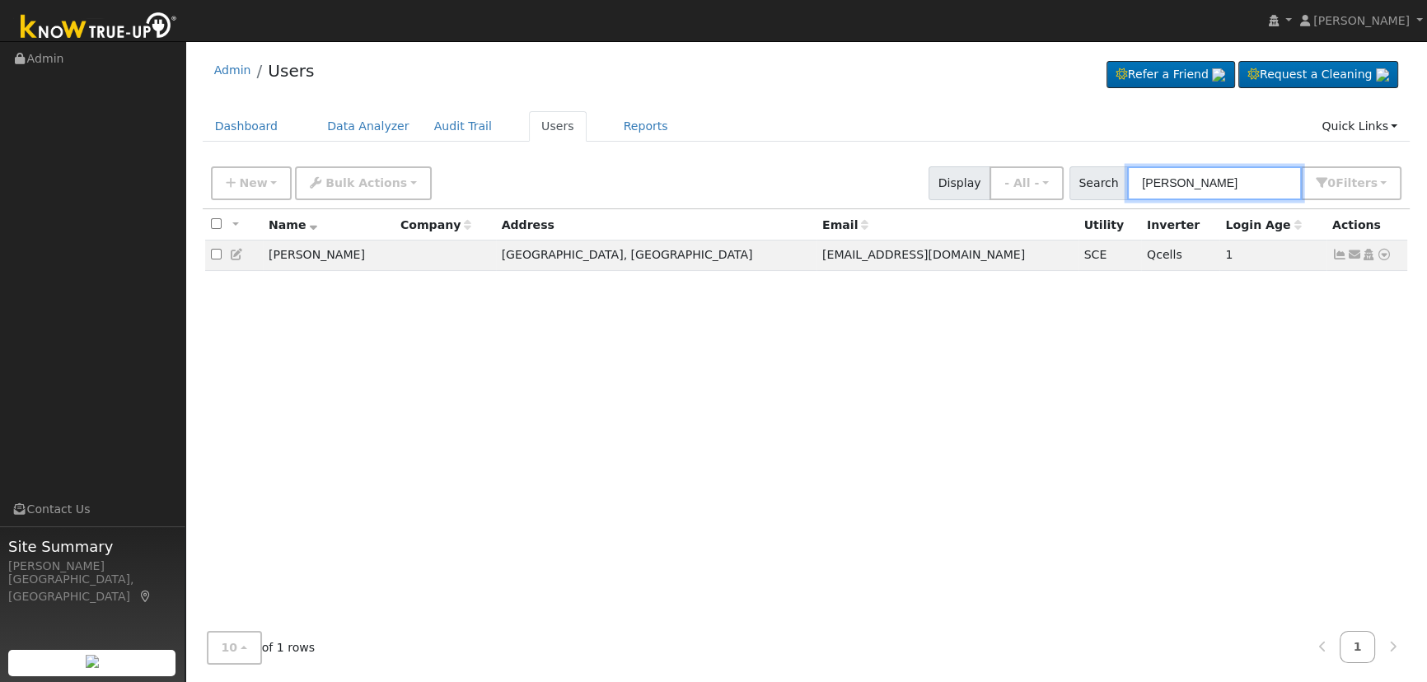
type input "[PERSON_NAME]"
click at [1334, 255] on icon at bounding box center [1339, 255] width 15 height 12
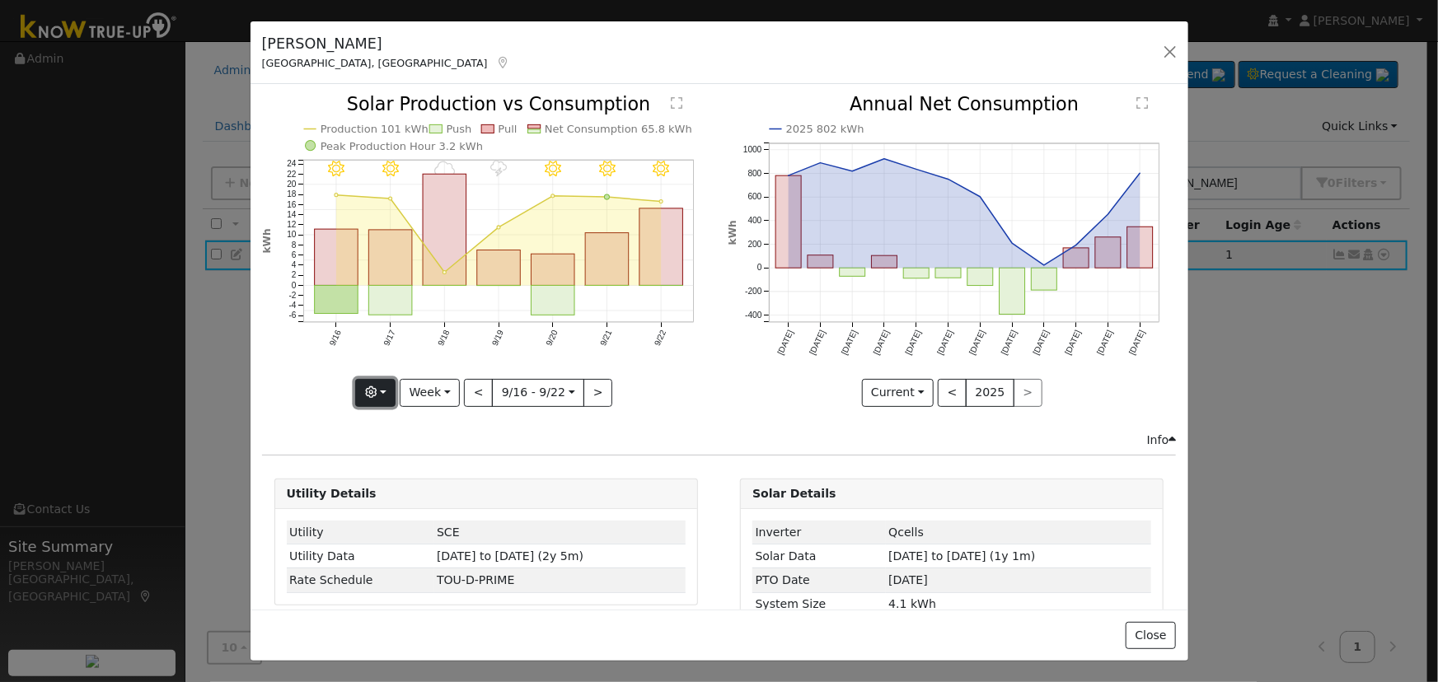
click at [377, 388] on icon "button" at bounding box center [371, 392] width 12 height 12
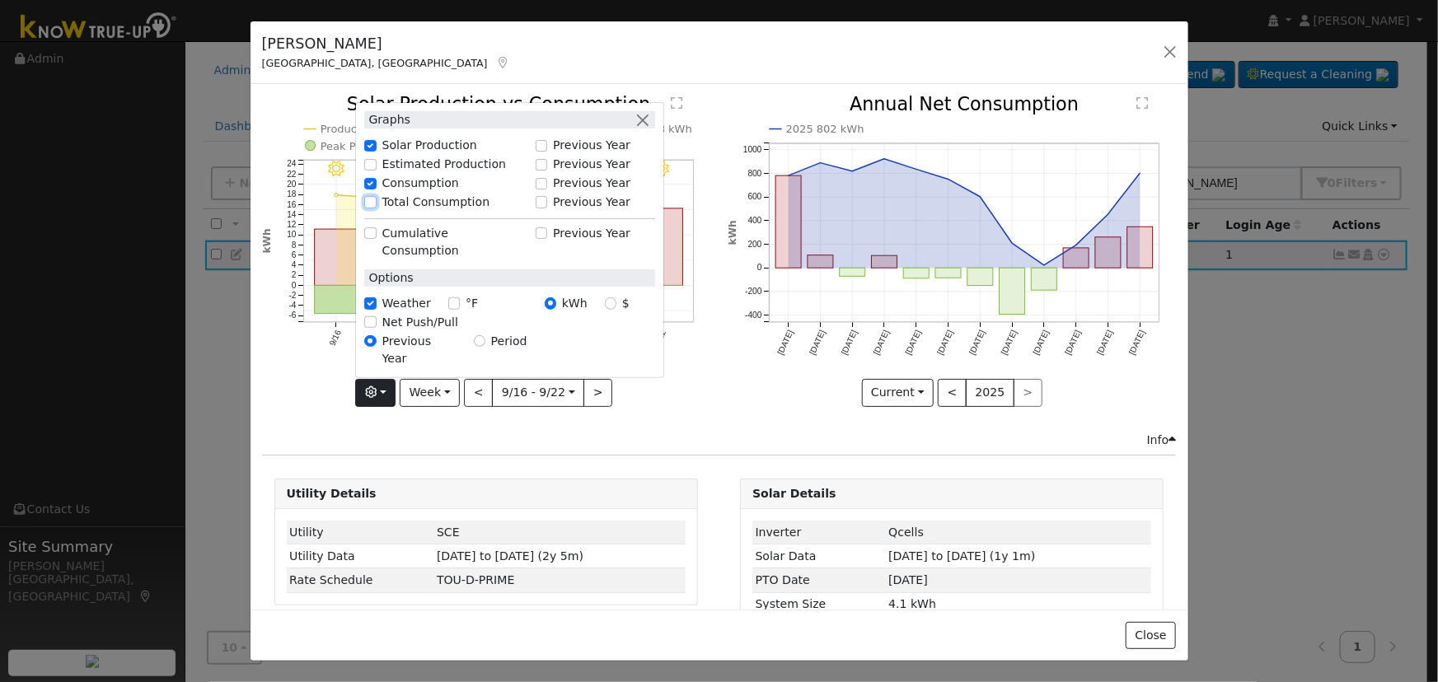
click at [368, 208] on input "Total Consumption" at bounding box center [370, 202] width 12 height 12
checkbox input "true"
click at [648, 129] on button "button" at bounding box center [642, 119] width 17 height 17
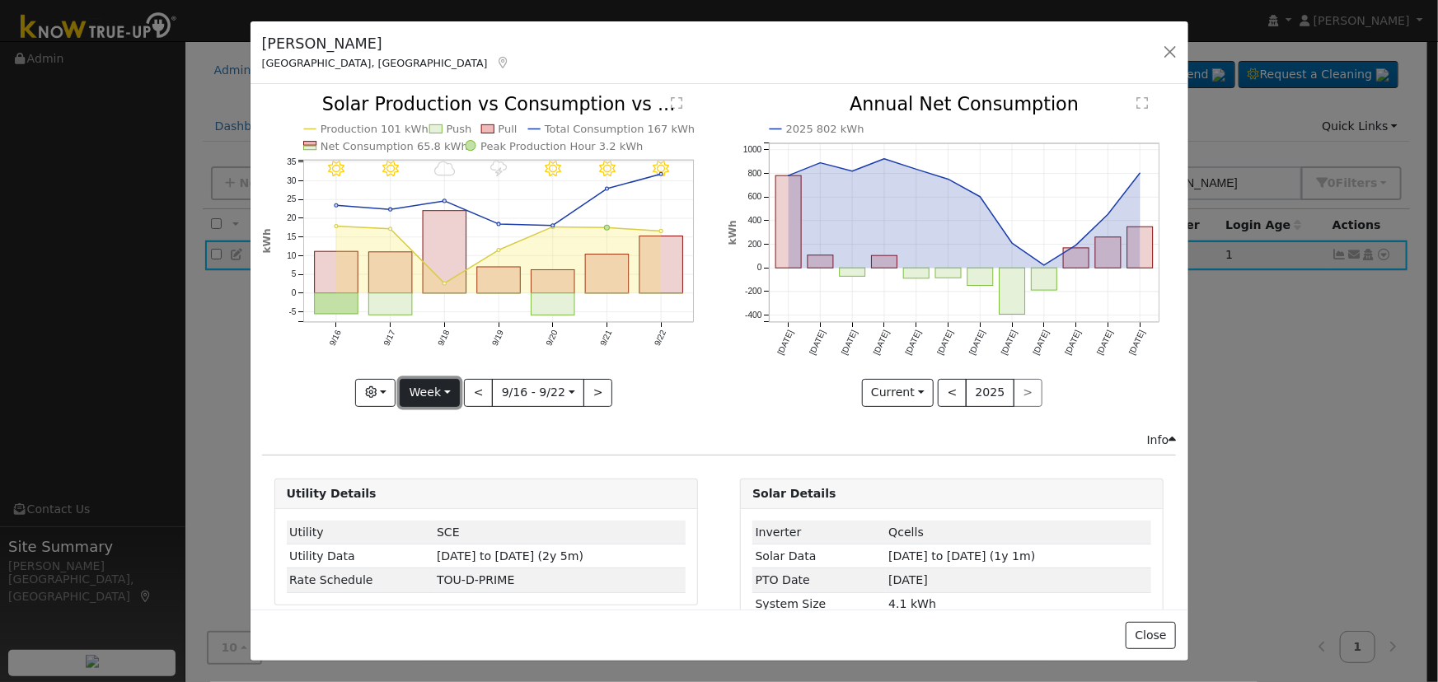
click at [437, 387] on button "Week" at bounding box center [430, 393] width 60 height 28
click at [456, 461] on link "Month" at bounding box center [457, 472] width 115 height 23
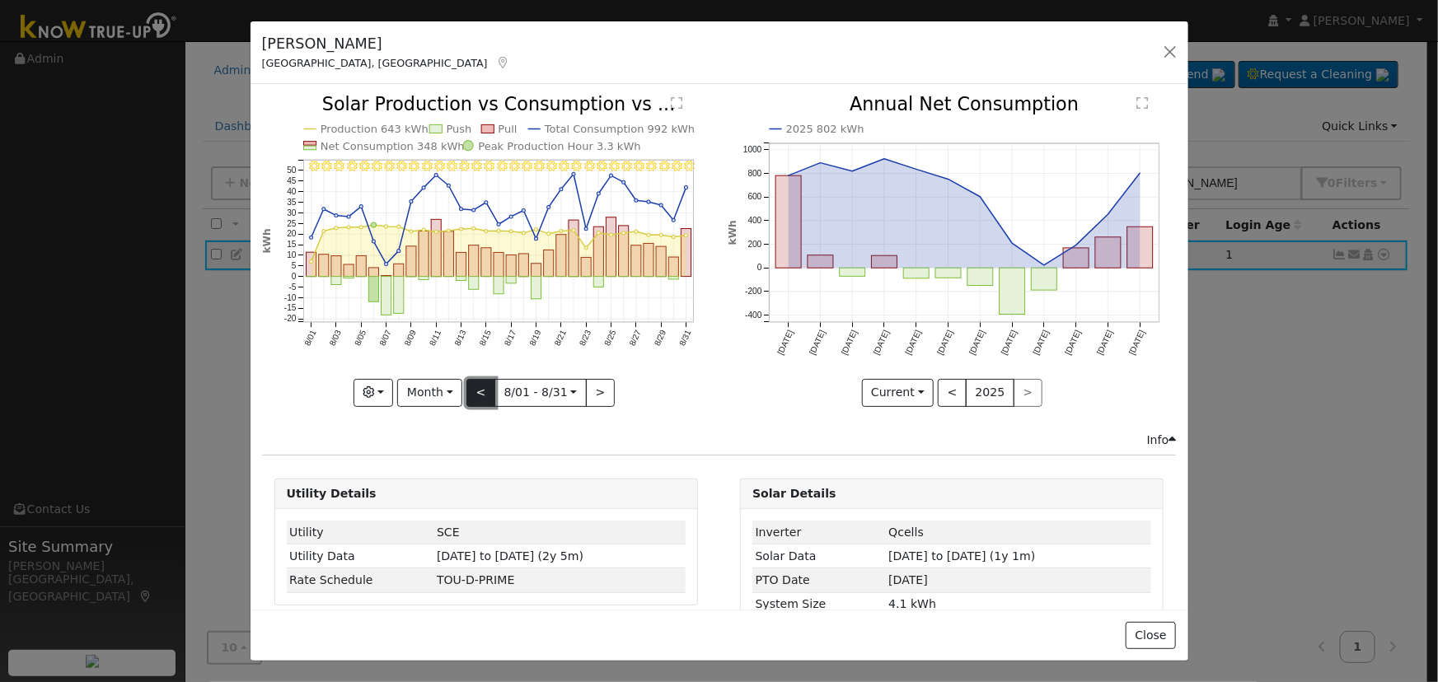
click at [475, 389] on button "<" at bounding box center [480, 393] width 29 height 28
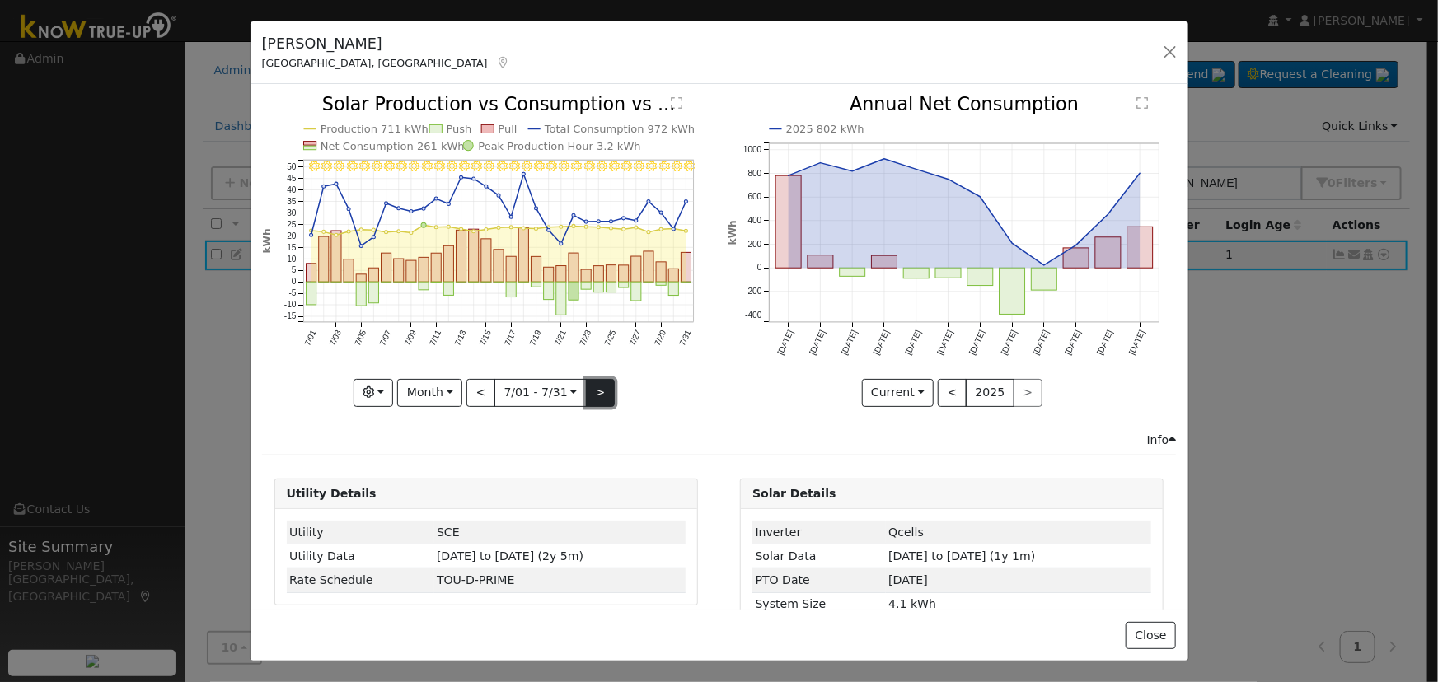
click at [597, 384] on button ">" at bounding box center [600, 393] width 29 height 28
type input "[DATE]"
